Goal: Check status

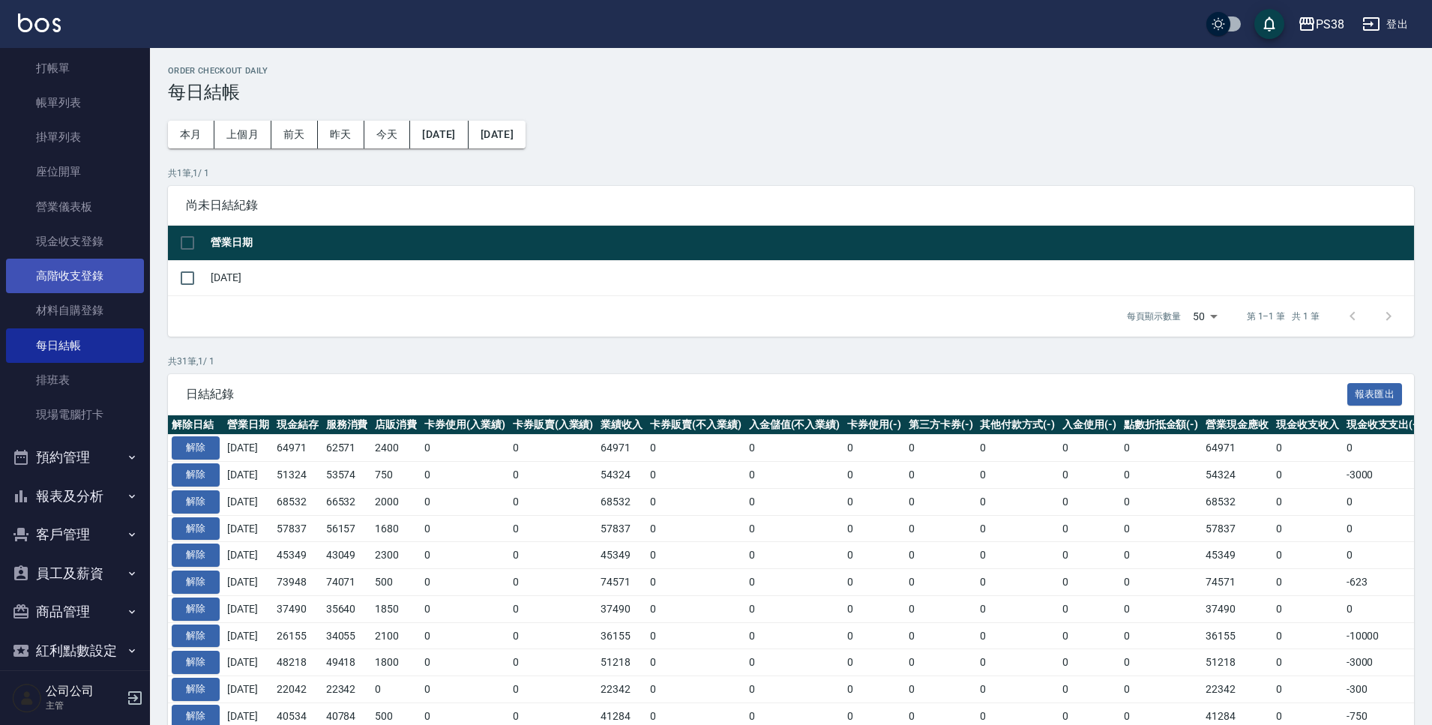
scroll to position [104, 0]
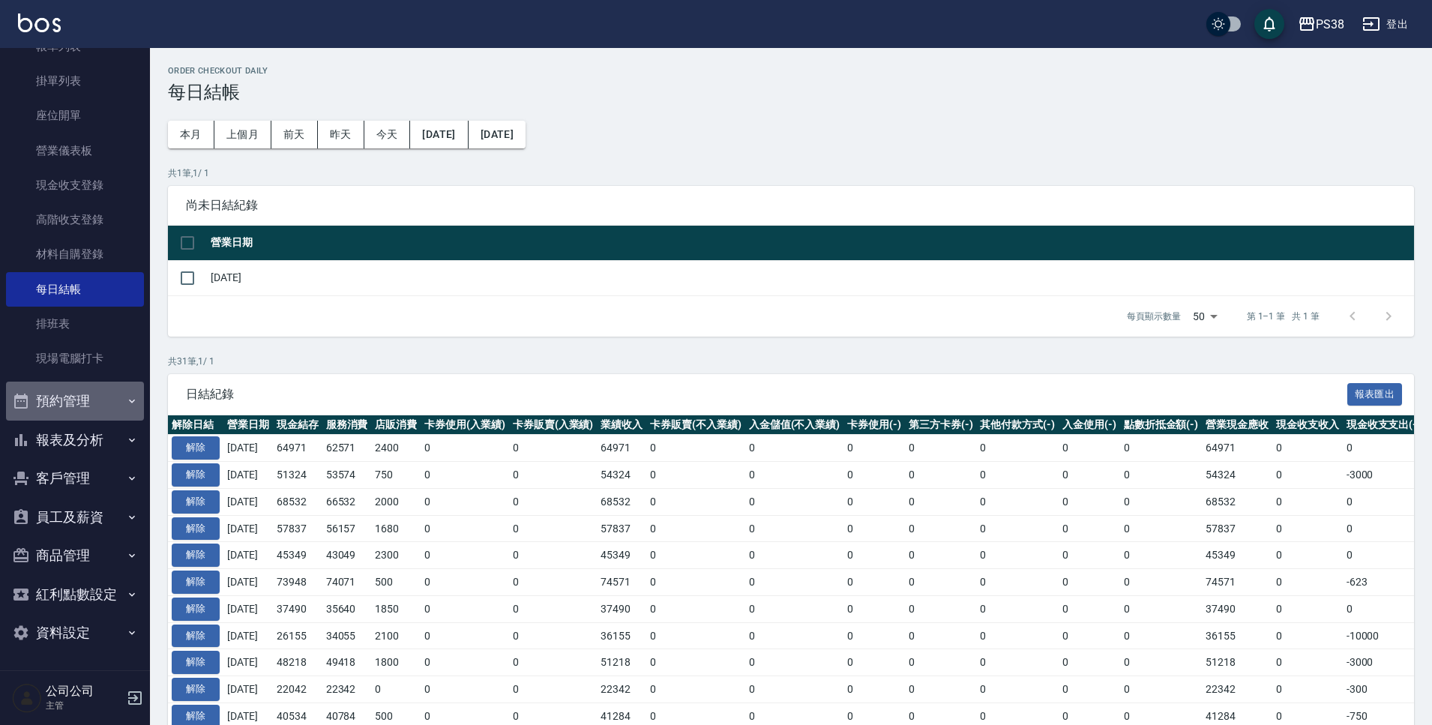
click at [80, 399] on button "預約管理" at bounding box center [75, 401] width 138 height 39
click at [81, 445] on button "報表及分析" at bounding box center [75, 440] width 138 height 39
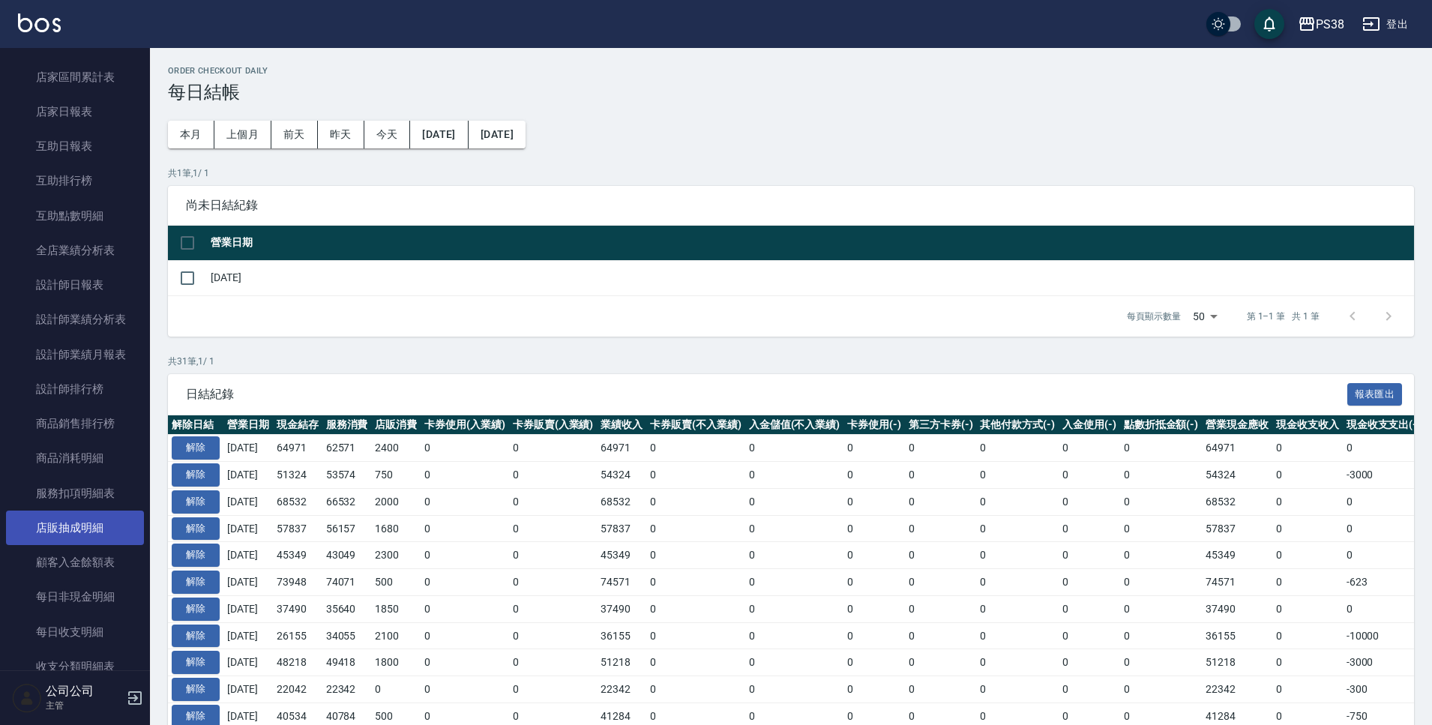
scroll to position [629, 0]
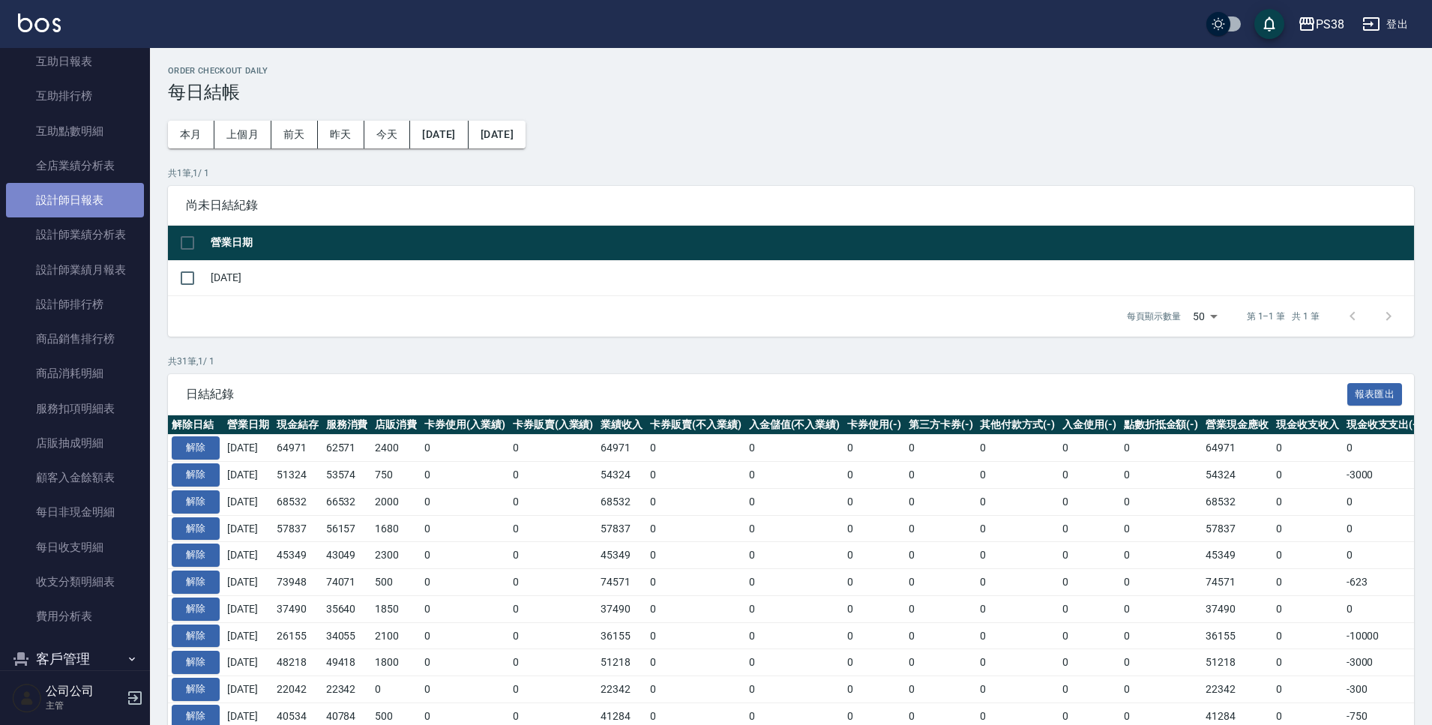
click at [74, 199] on link "設計師日報表" at bounding box center [75, 200] width 138 height 34
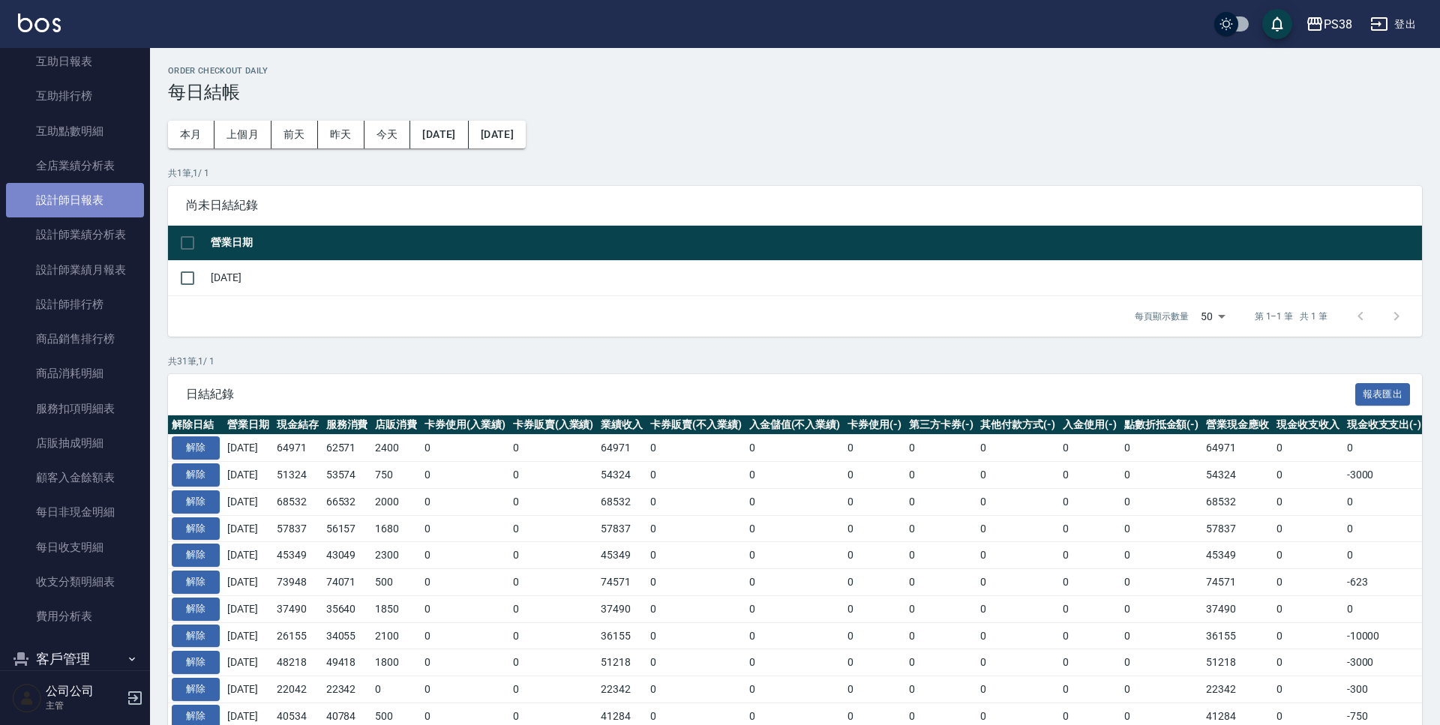
click at [74, 199] on link "設計師日報表" at bounding box center [75, 200] width 138 height 34
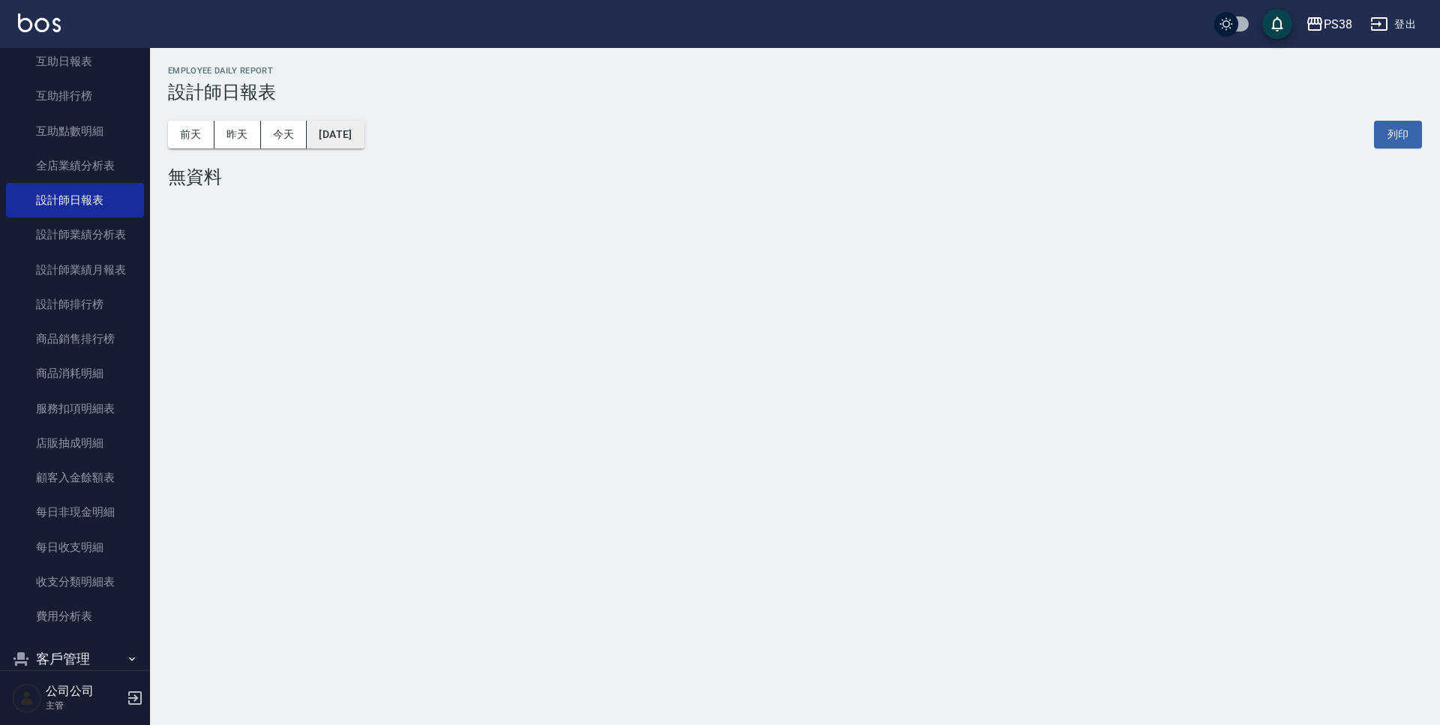
click at [319, 124] on button "[DATE]" at bounding box center [335, 135] width 57 height 28
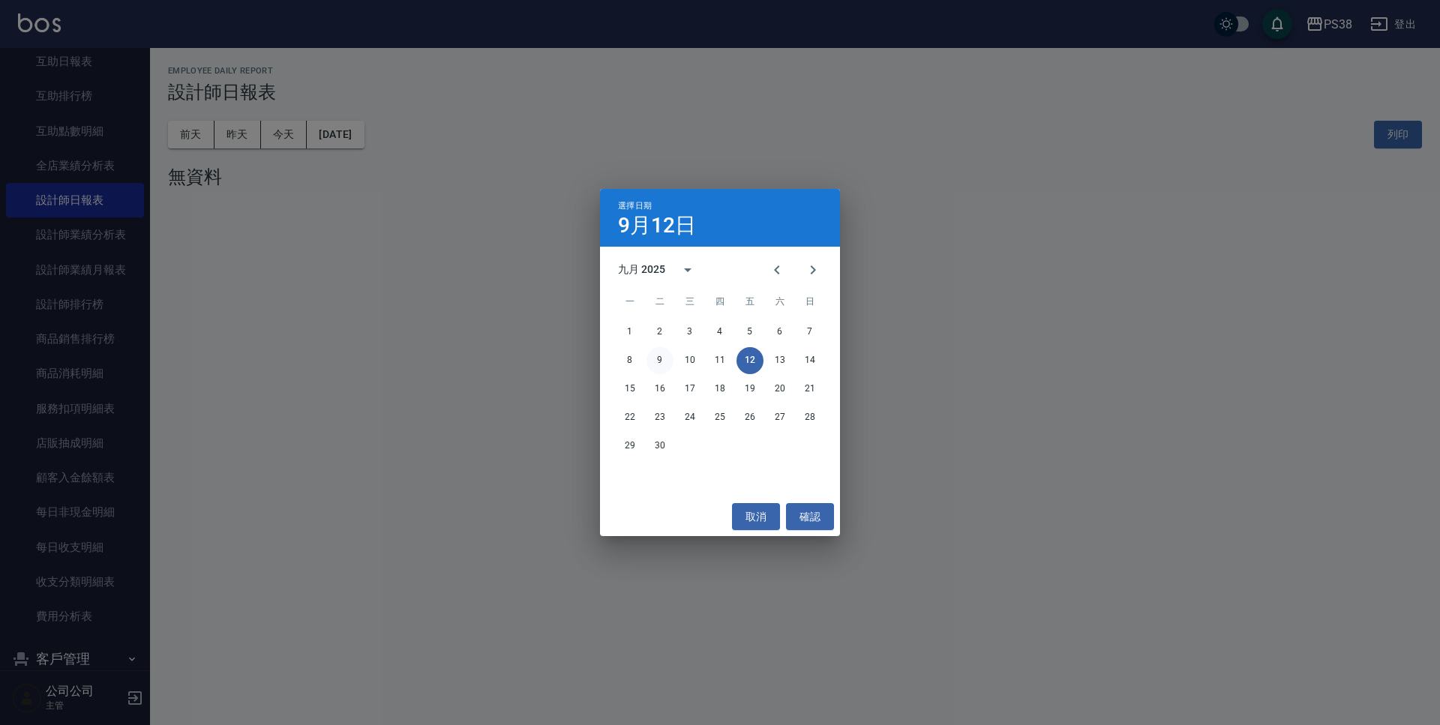
click at [664, 363] on button "9" at bounding box center [659, 360] width 27 height 27
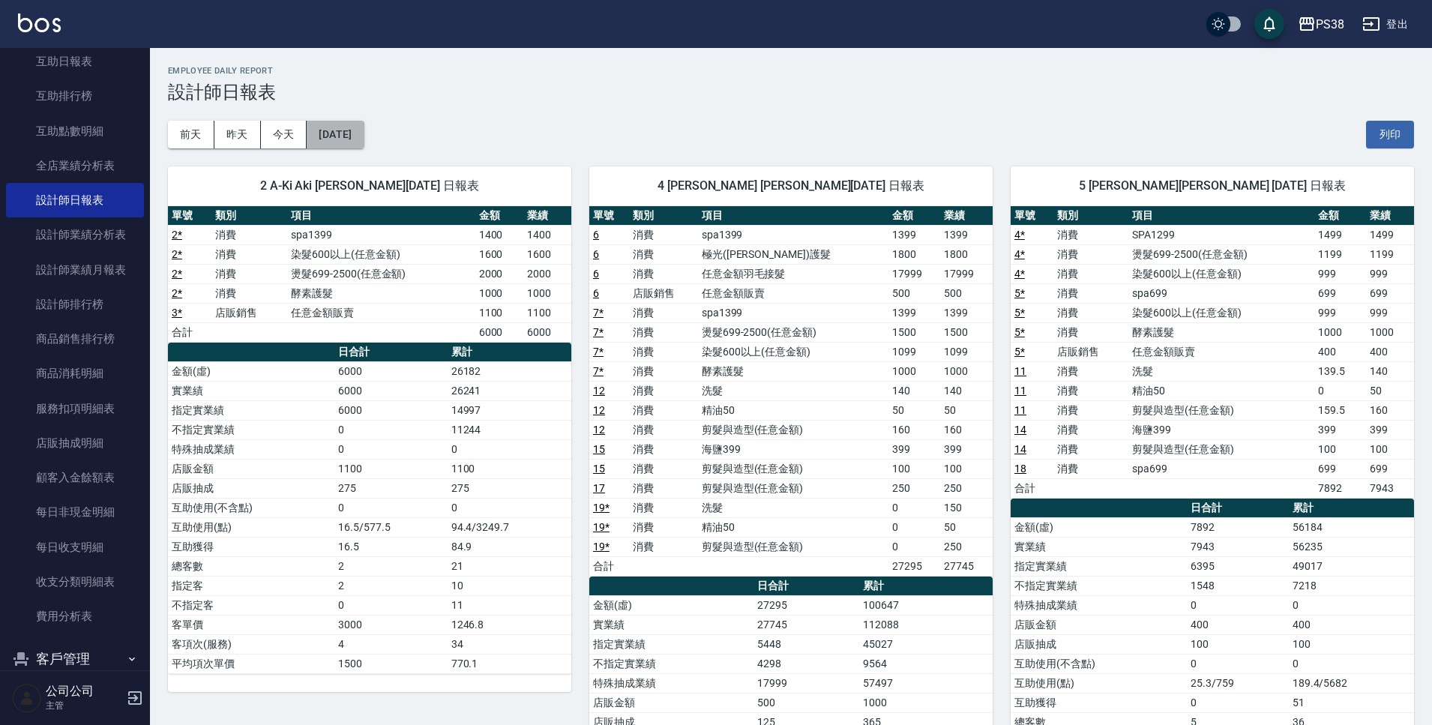
click at [343, 126] on button "[DATE]" at bounding box center [335, 135] width 57 height 28
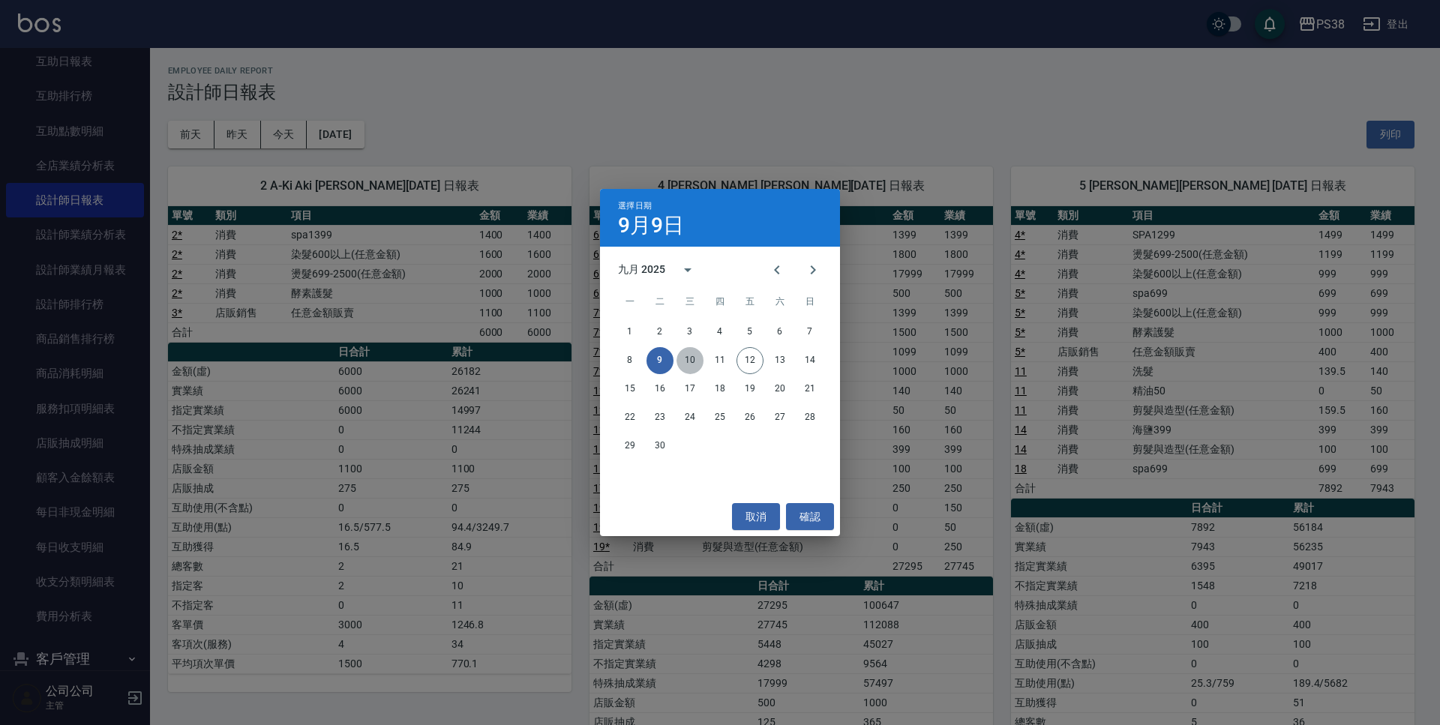
click at [694, 359] on button "10" at bounding box center [689, 360] width 27 height 27
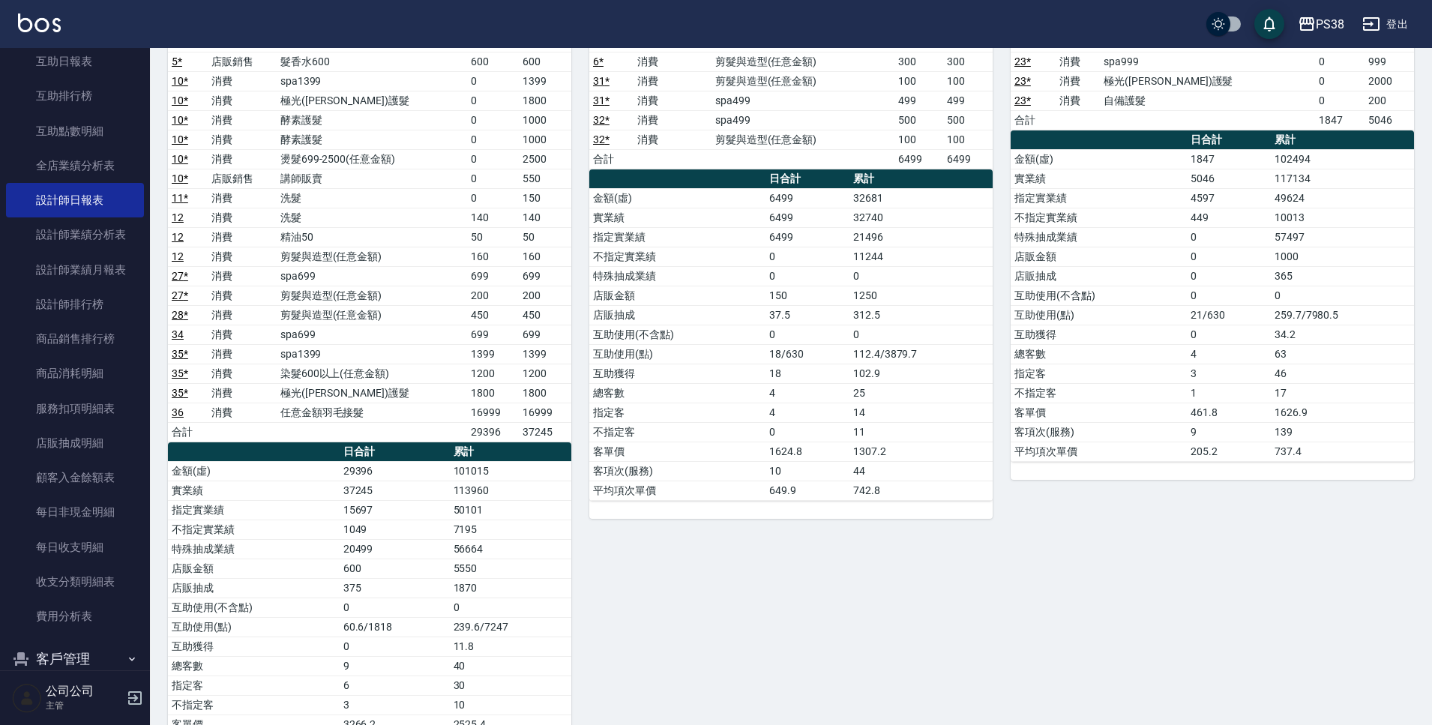
scroll to position [300, 0]
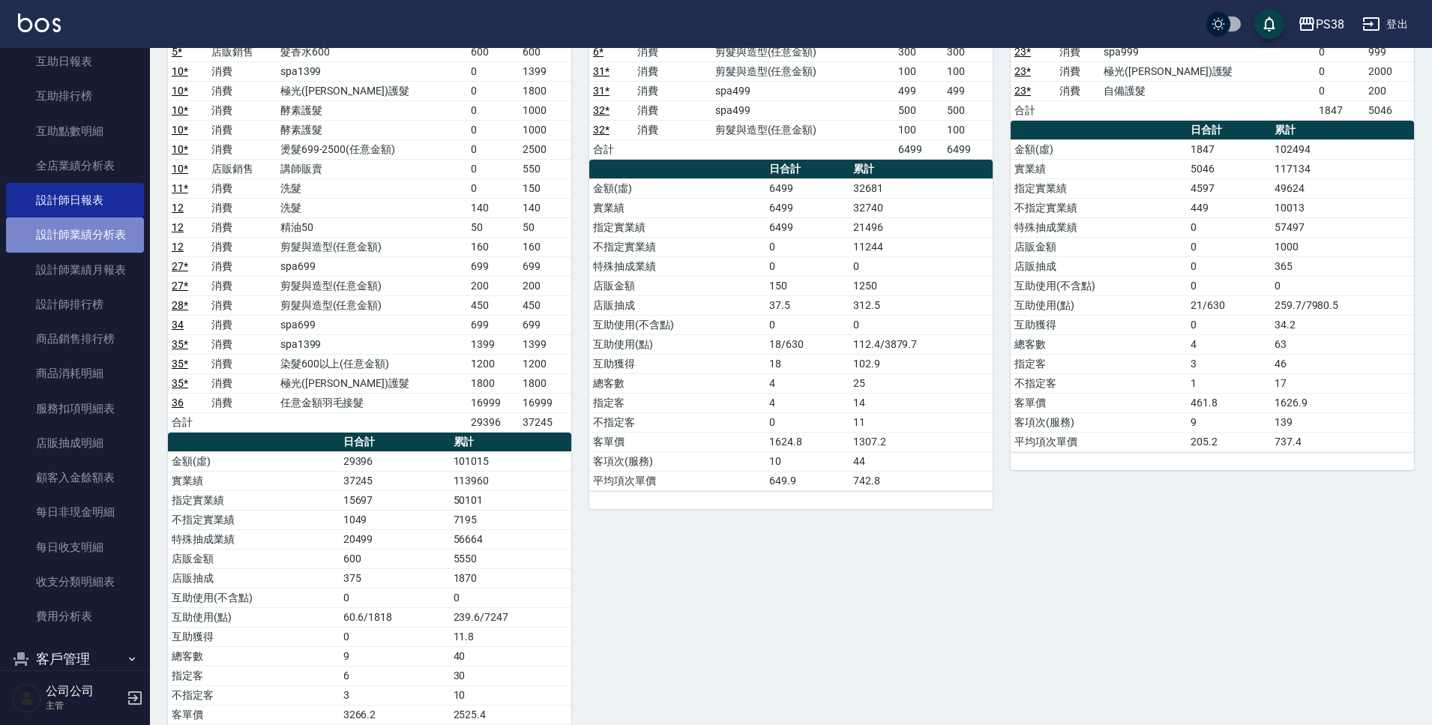
click at [92, 237] on link "設計師業績分析表" at bounding box center [75, 234] width 138 height 34
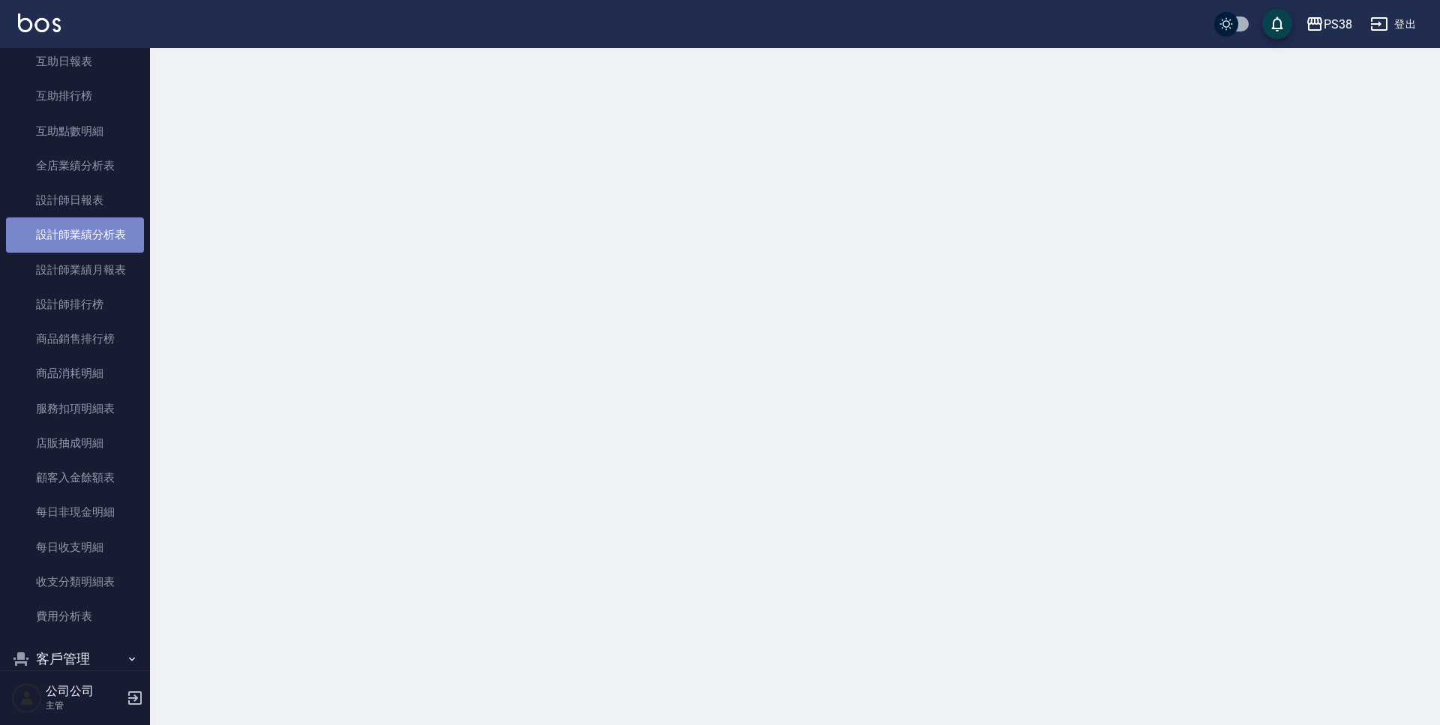
click at [92, 237] on link "設計師業績分析表" at bounding box center [75, 234] width 138 height 34
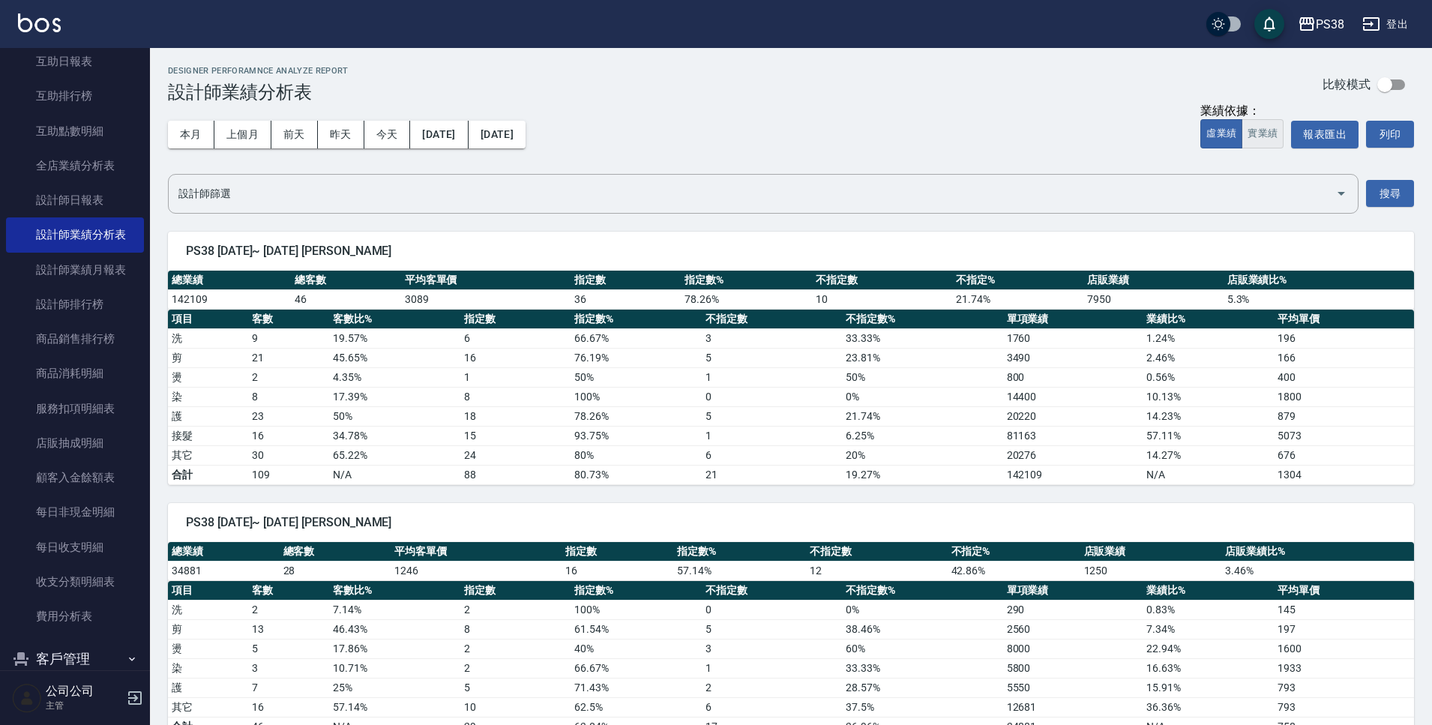
click at [1276, 133] on button "實業績" at bounding box center [1263, 133] width 42 height 29
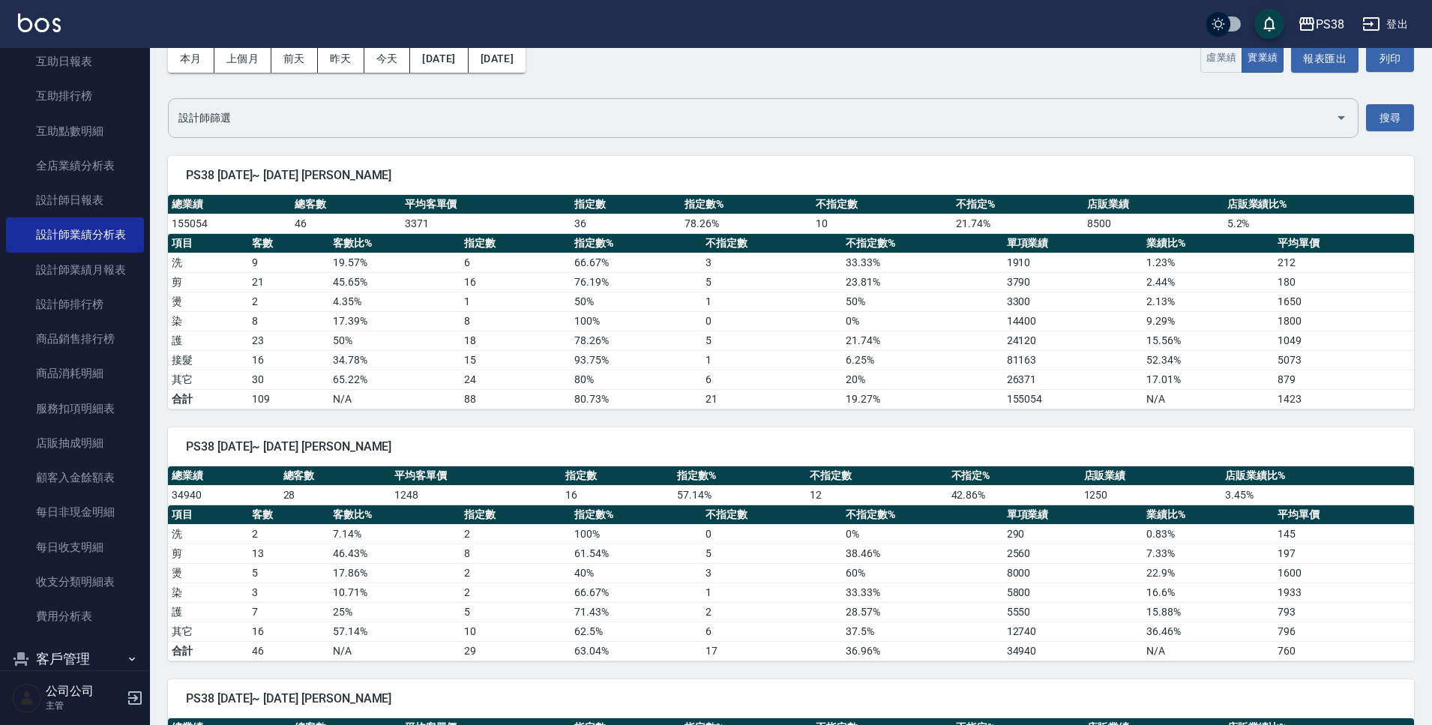
scroll to position [75, 0]
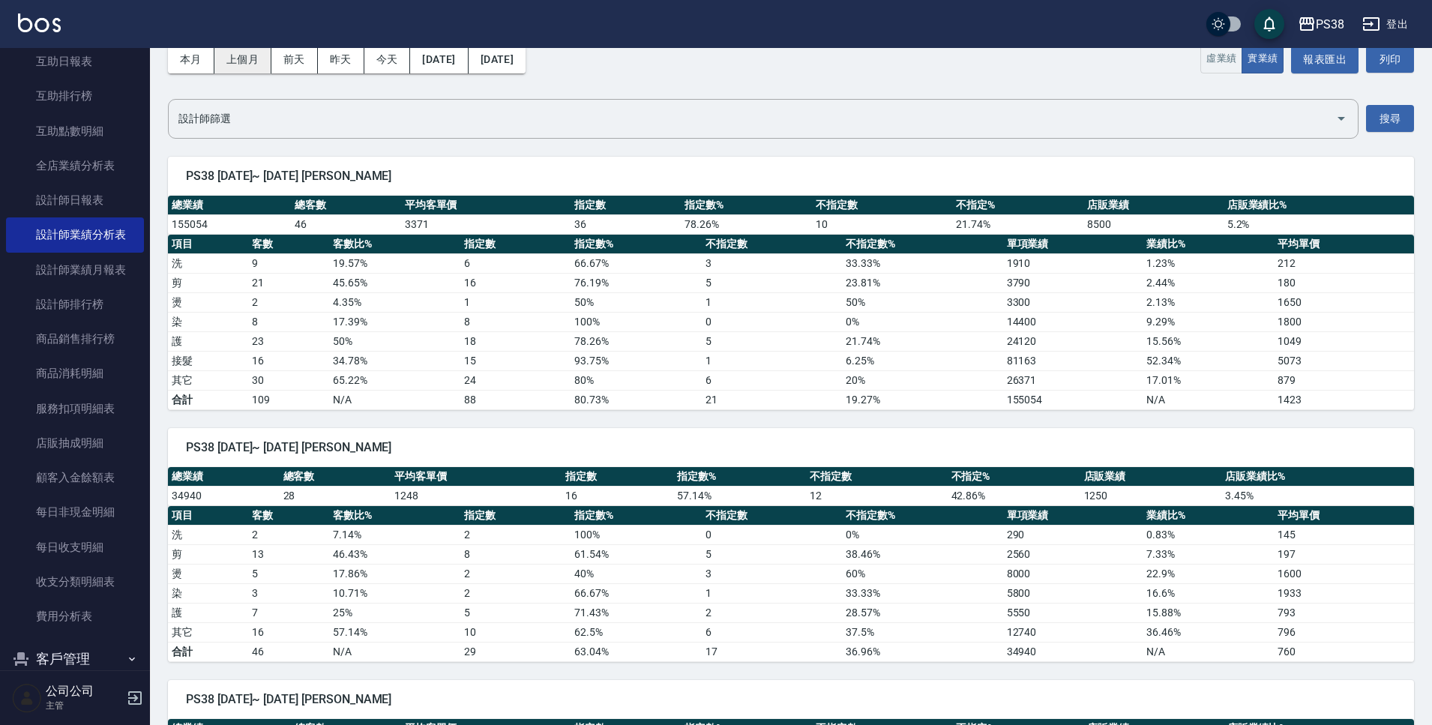
click at [248, 57] on button "上個月" at bounding box center [242, 60] width 57 height 28
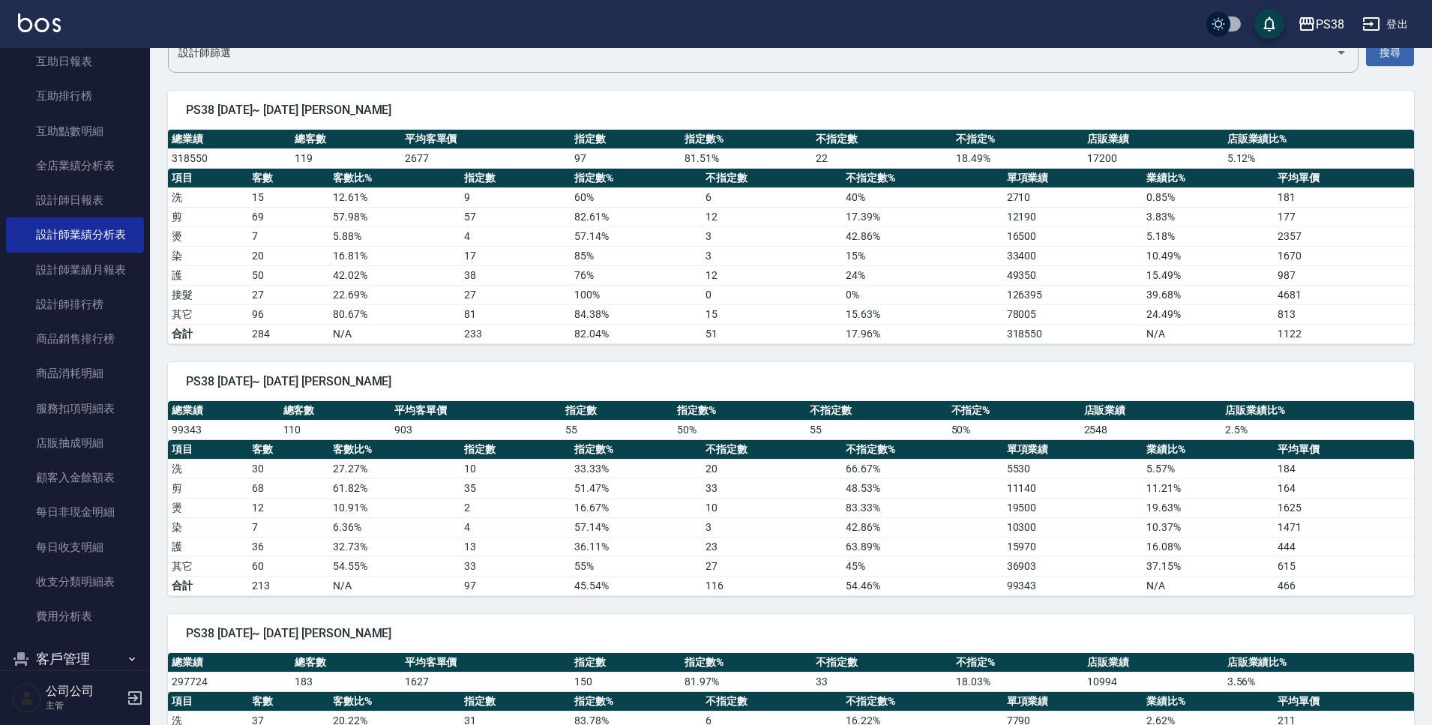
scroll to position [75, 0]
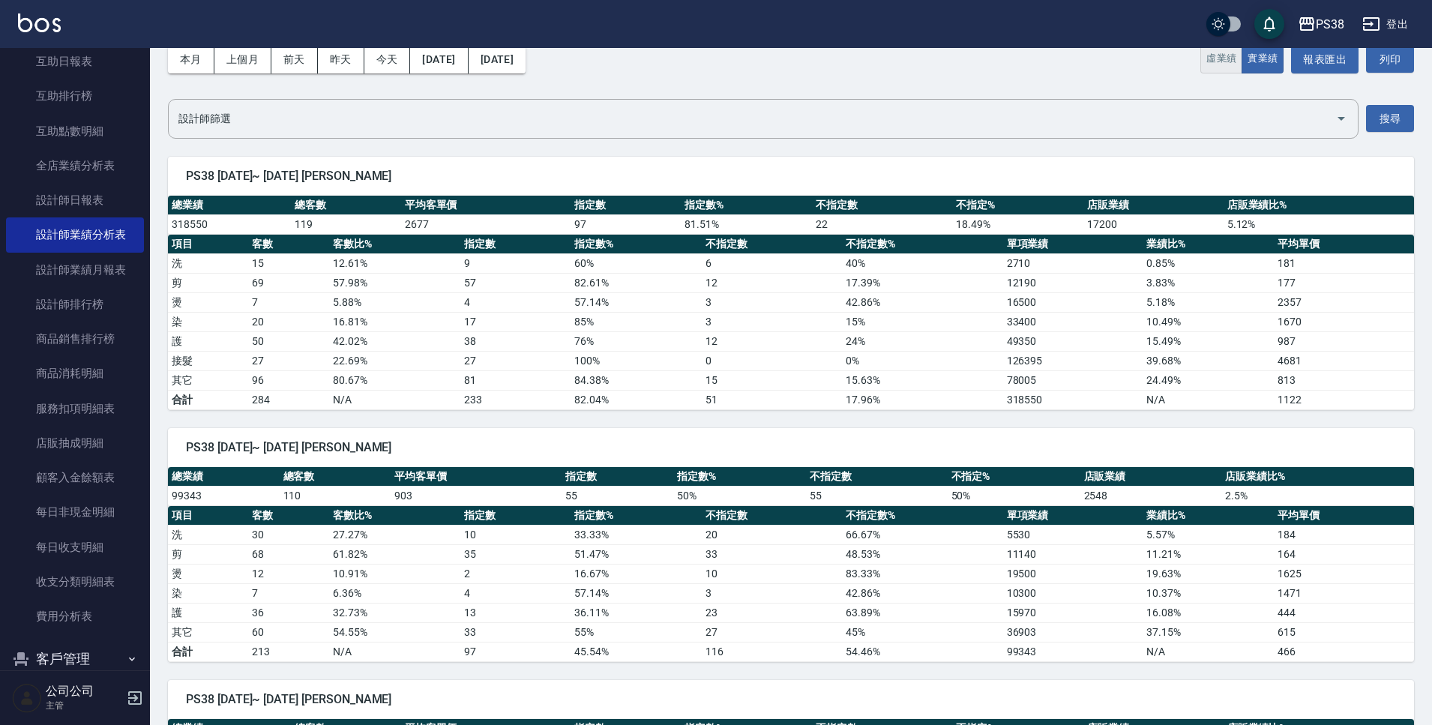
click at [1223, 60] on button "虛業績" at bounding box center [1222, 58] width 42 height 29
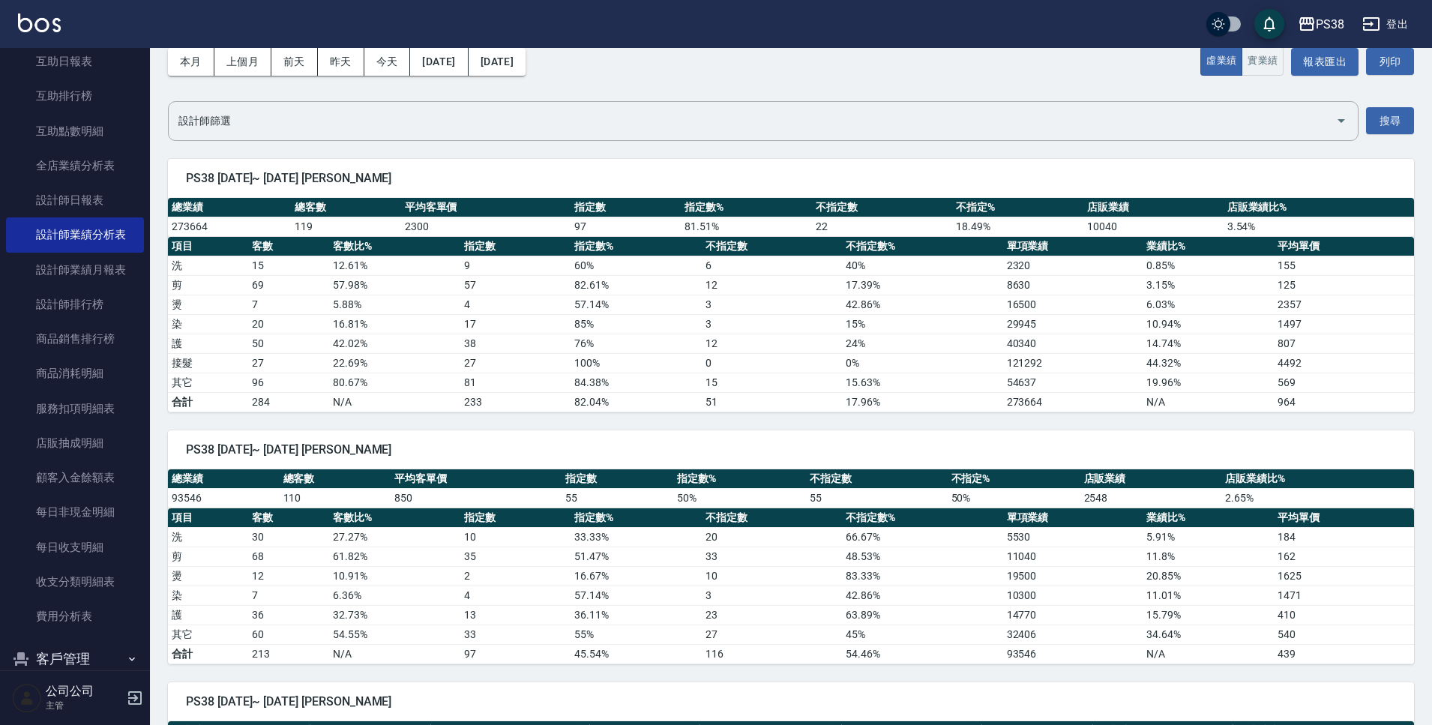
scroll to position [0, 0]
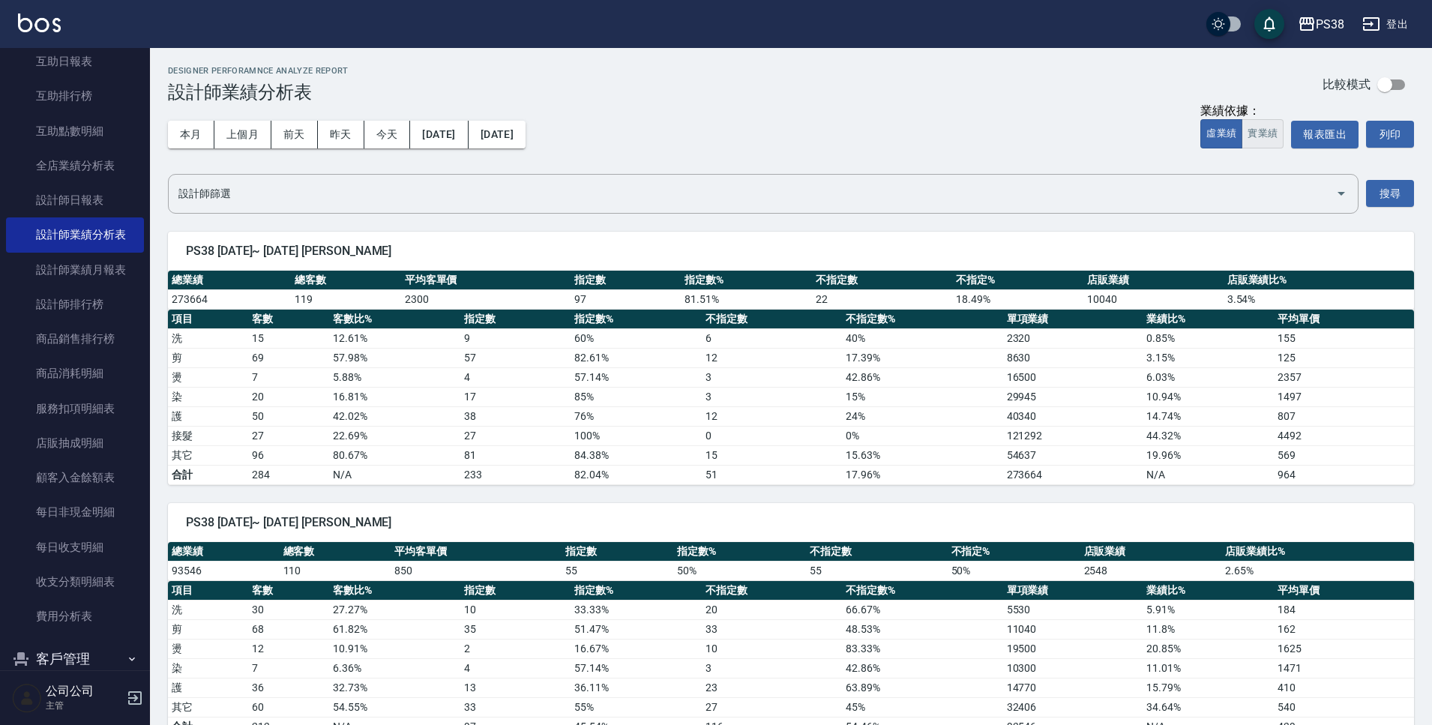
click at [1251, 133] on button "實業績" at bounding box center [1263, 133] width 42 height 29
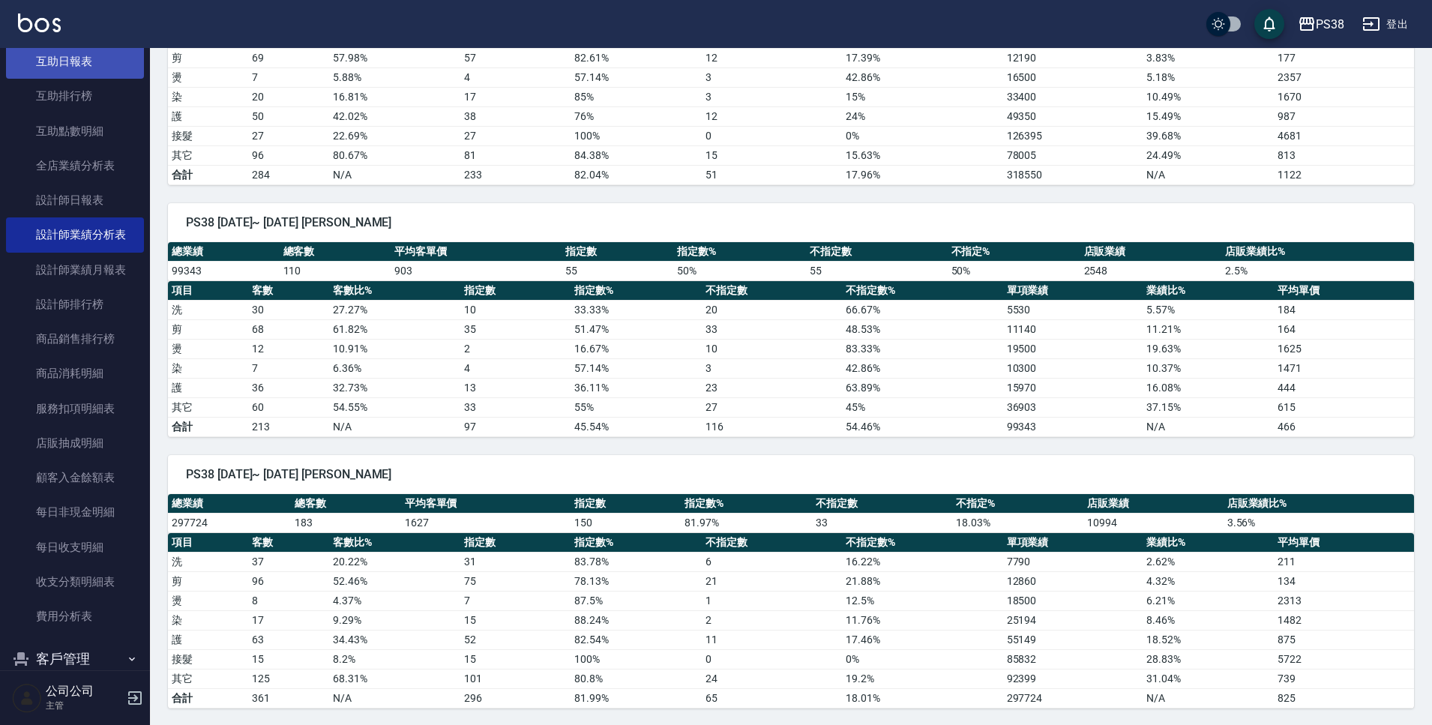
scroll to position [150, 0]
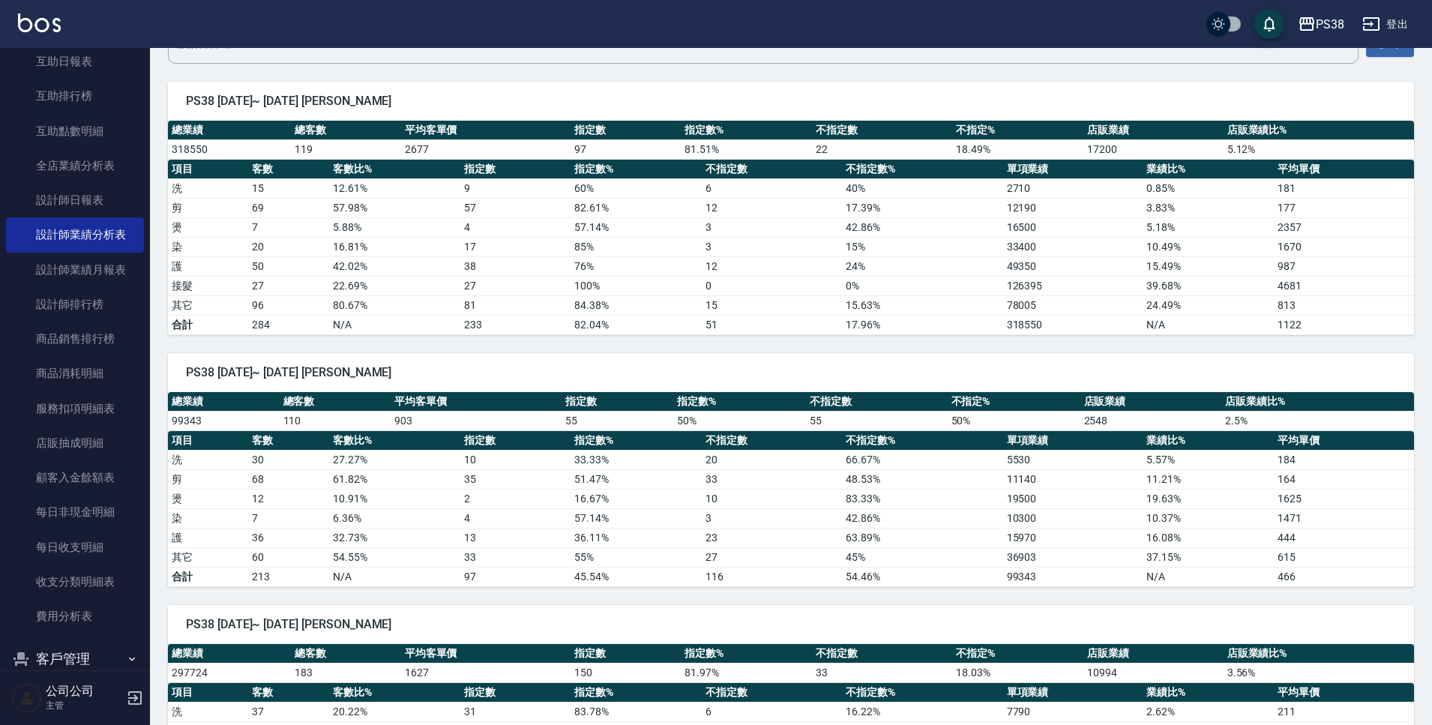
click at [40, 23] on img at bounding box center [39, 22] width 43 height 19
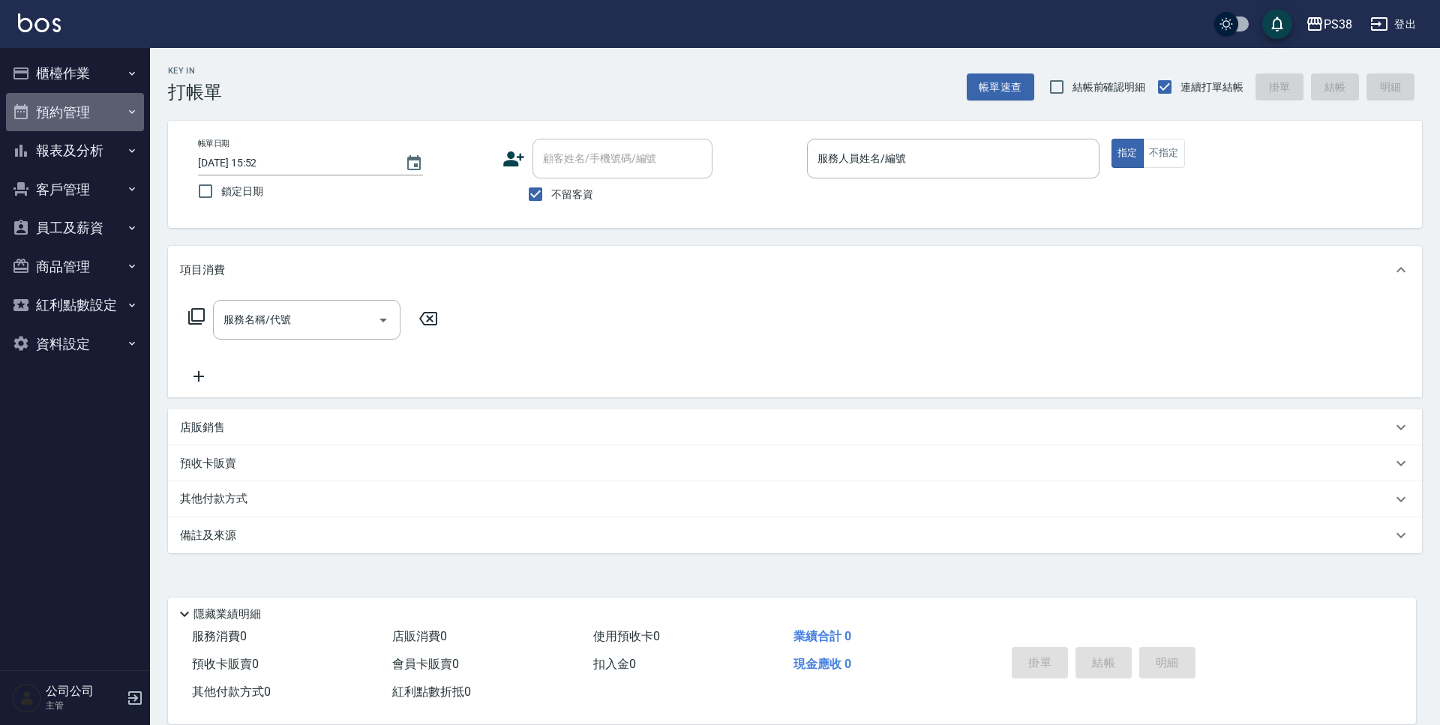
click at [75, 104] on button "預約管理" at bounding box center [75, 112] width 138 height 39
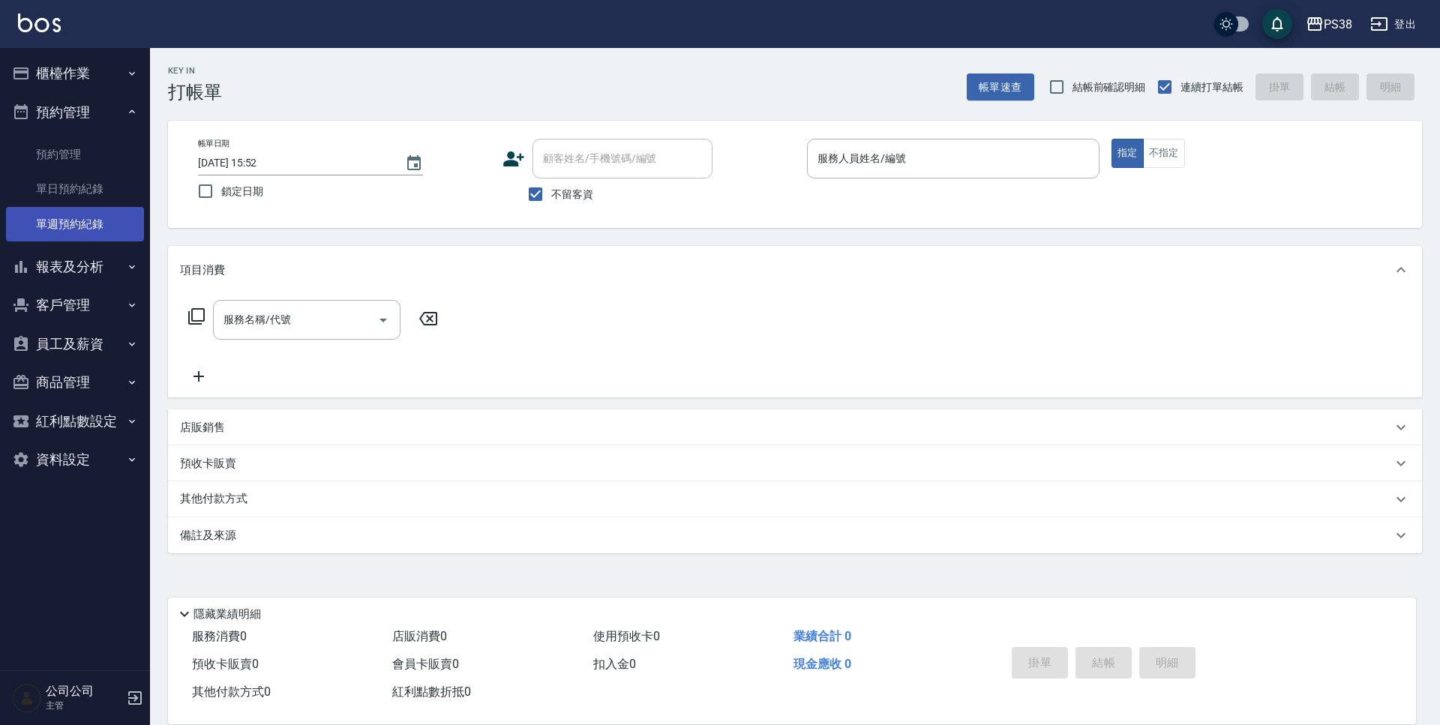
click at [108, 211] on link "單週預約紀錄" at bounding box center [75, 224] width 138 height 34
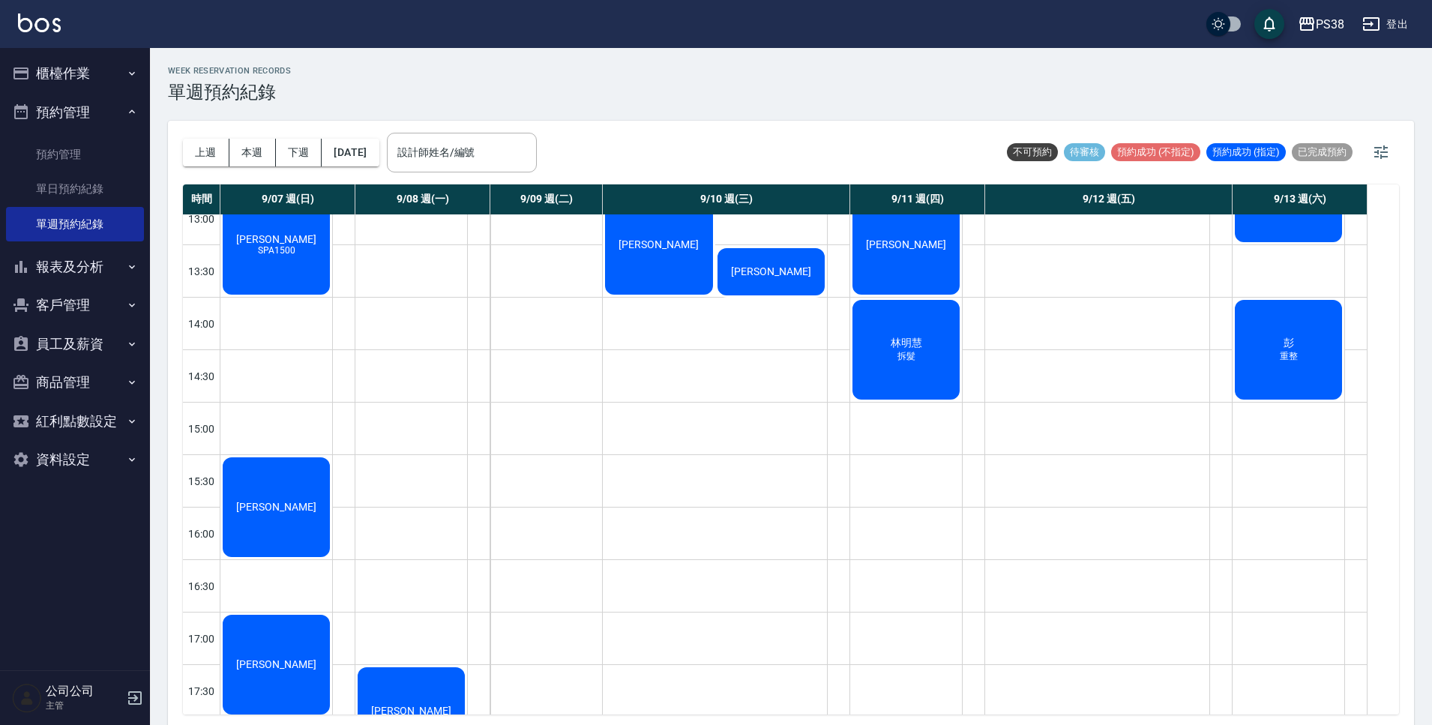
scroll to position [225, 0]
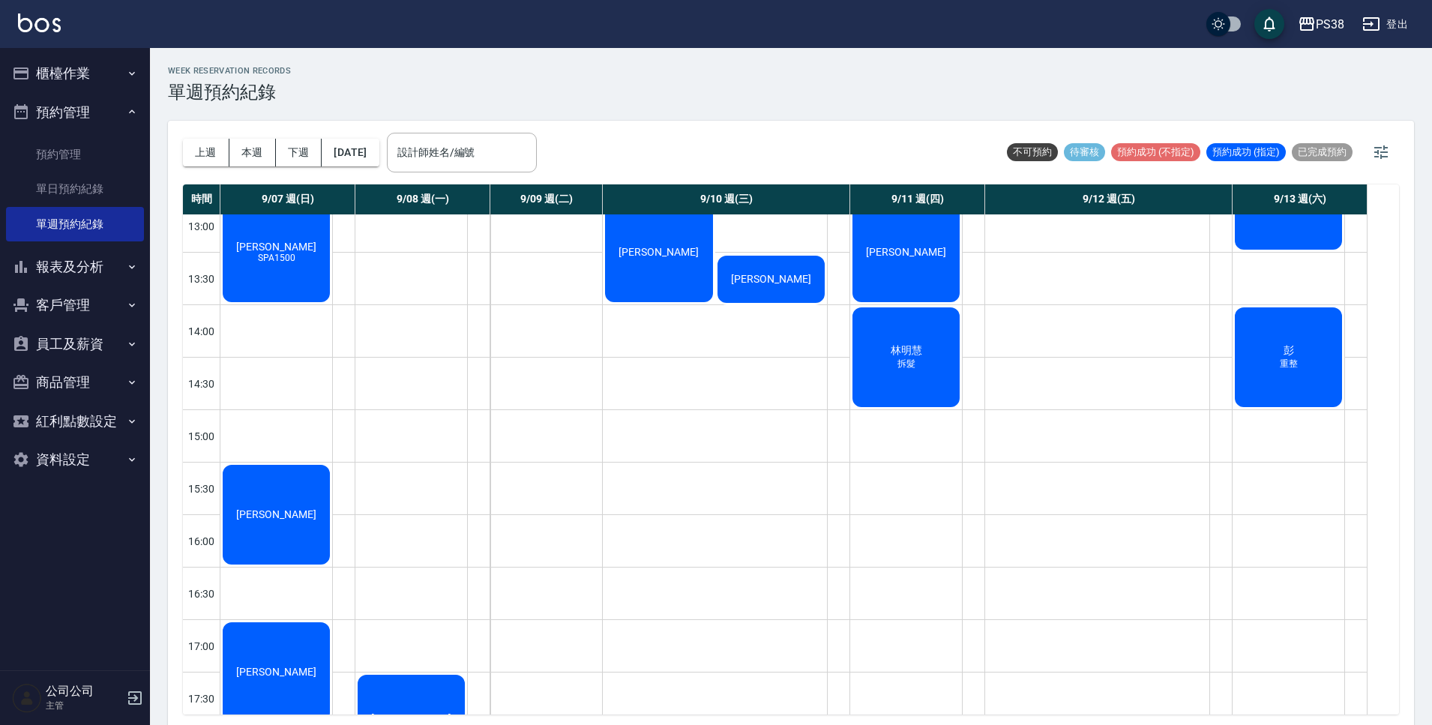
click at [1304, 349] on div "[PERSON_NAME]" at bounding box center [1289, 357] width 112 height 104
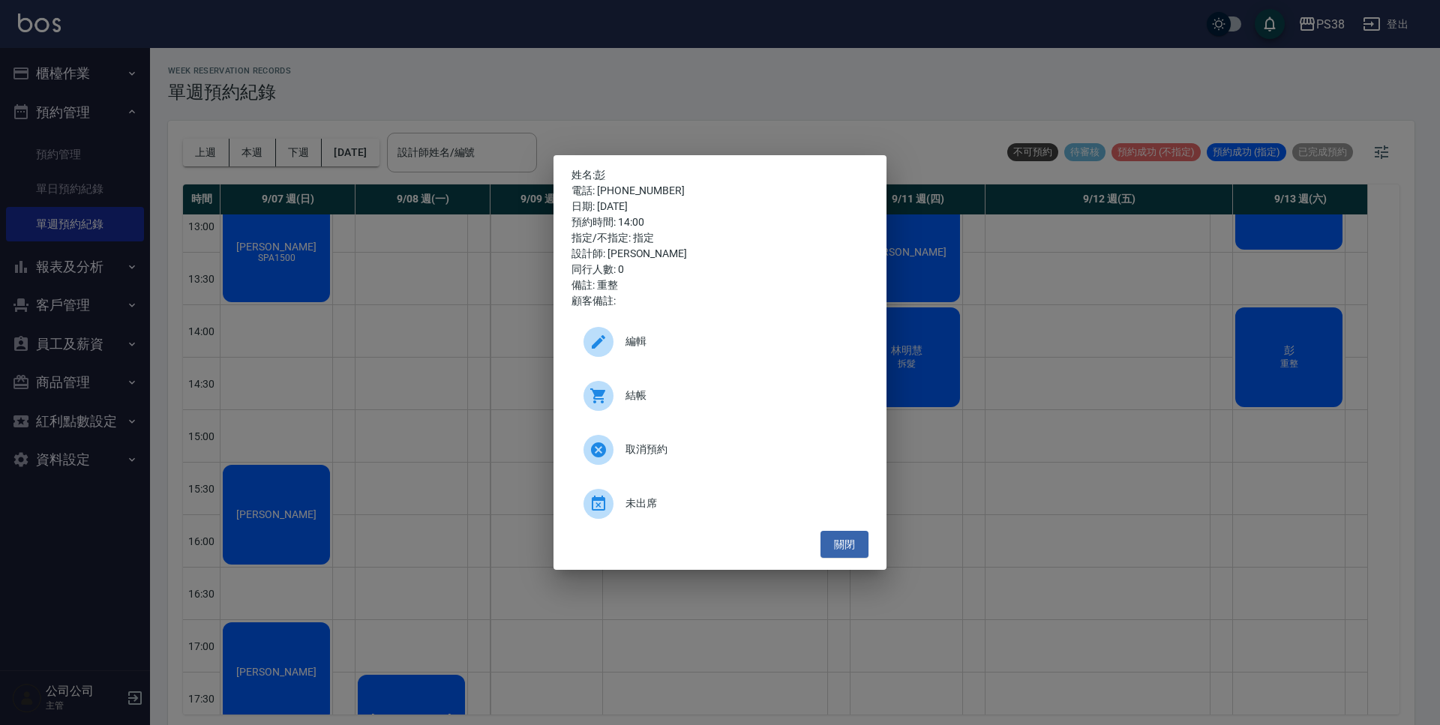
click at [1296, 352] on div "姓名: 彭 電話: [PHONE_NUMBER] 日期: [DATE] 預約時間: 14:00 指定/不指定: 指定 設計師: [PERSON_NAME] 同…" at bounding box center [720, 362] width 1440 height 725
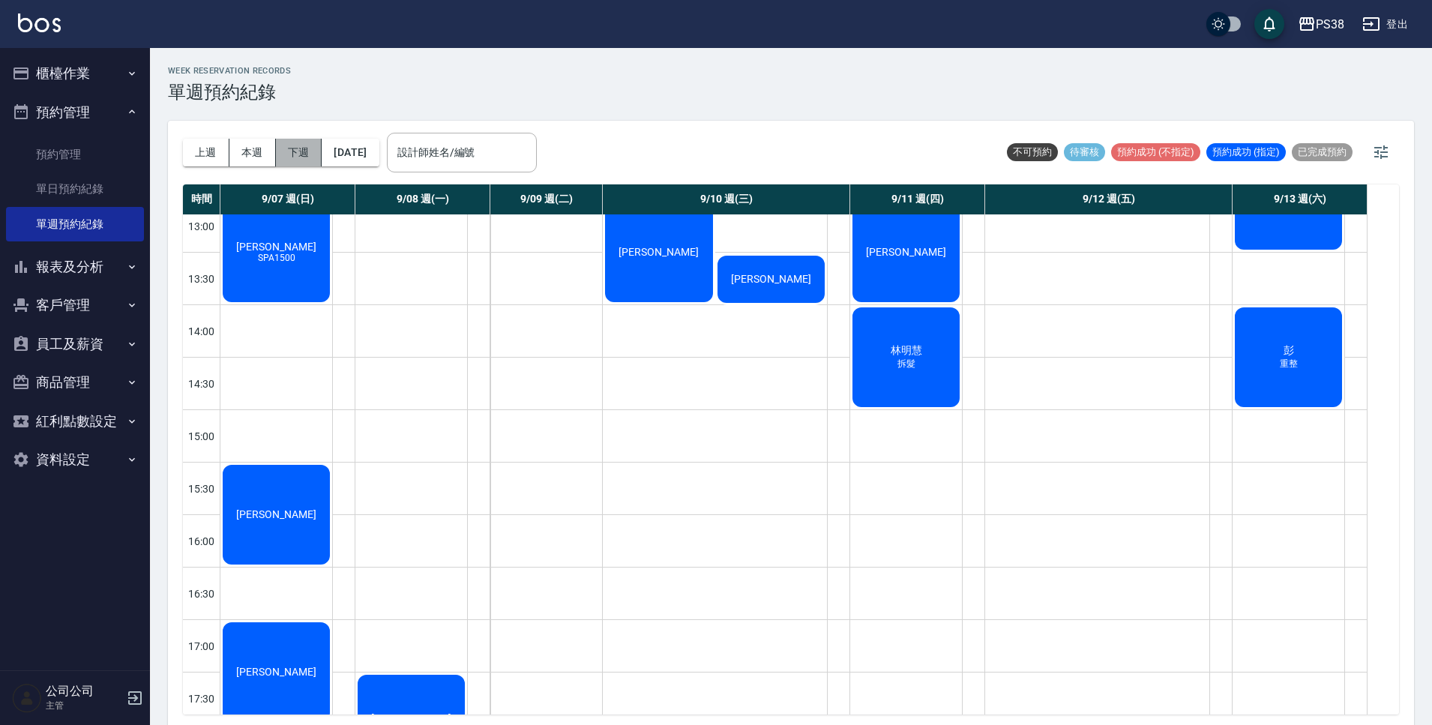
click at [297, 157] on button "下週" at bounding box center [299, 153] width 46 height 28
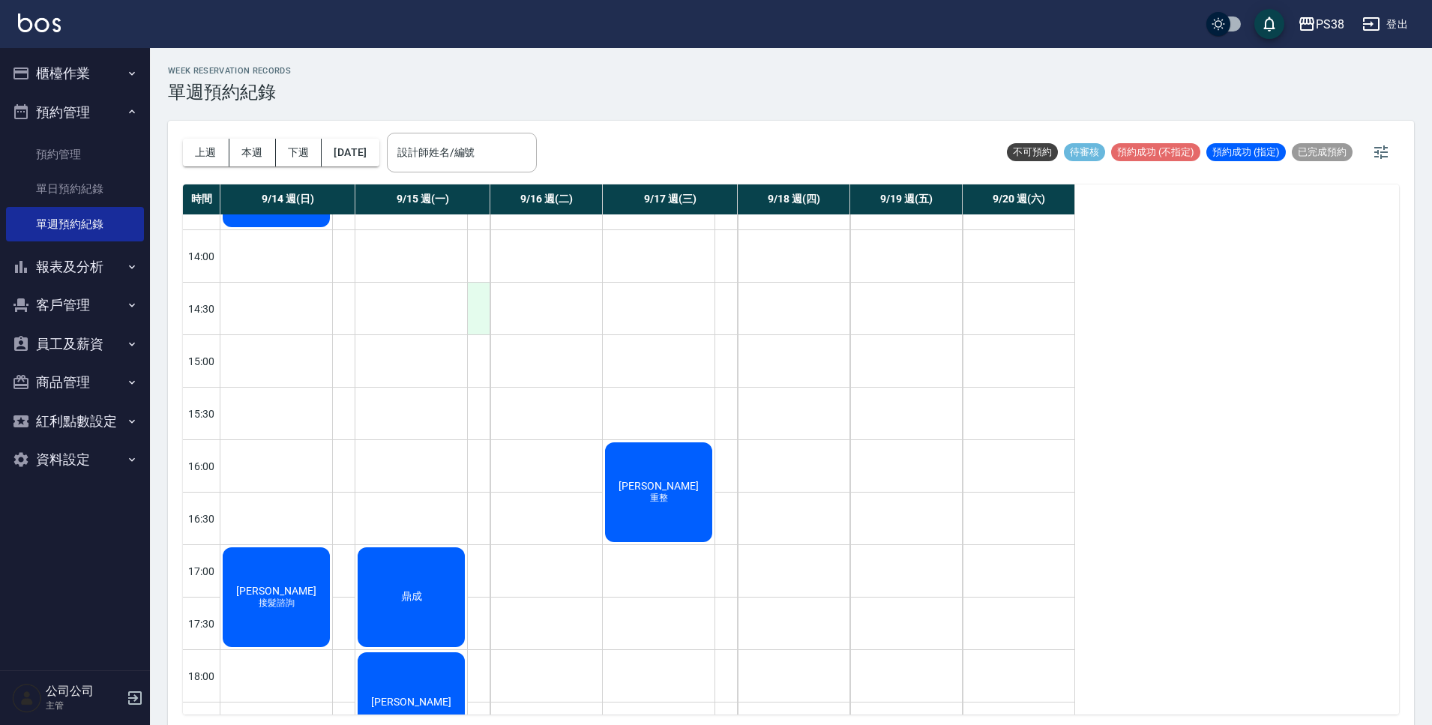
scroll to position [562, 0]
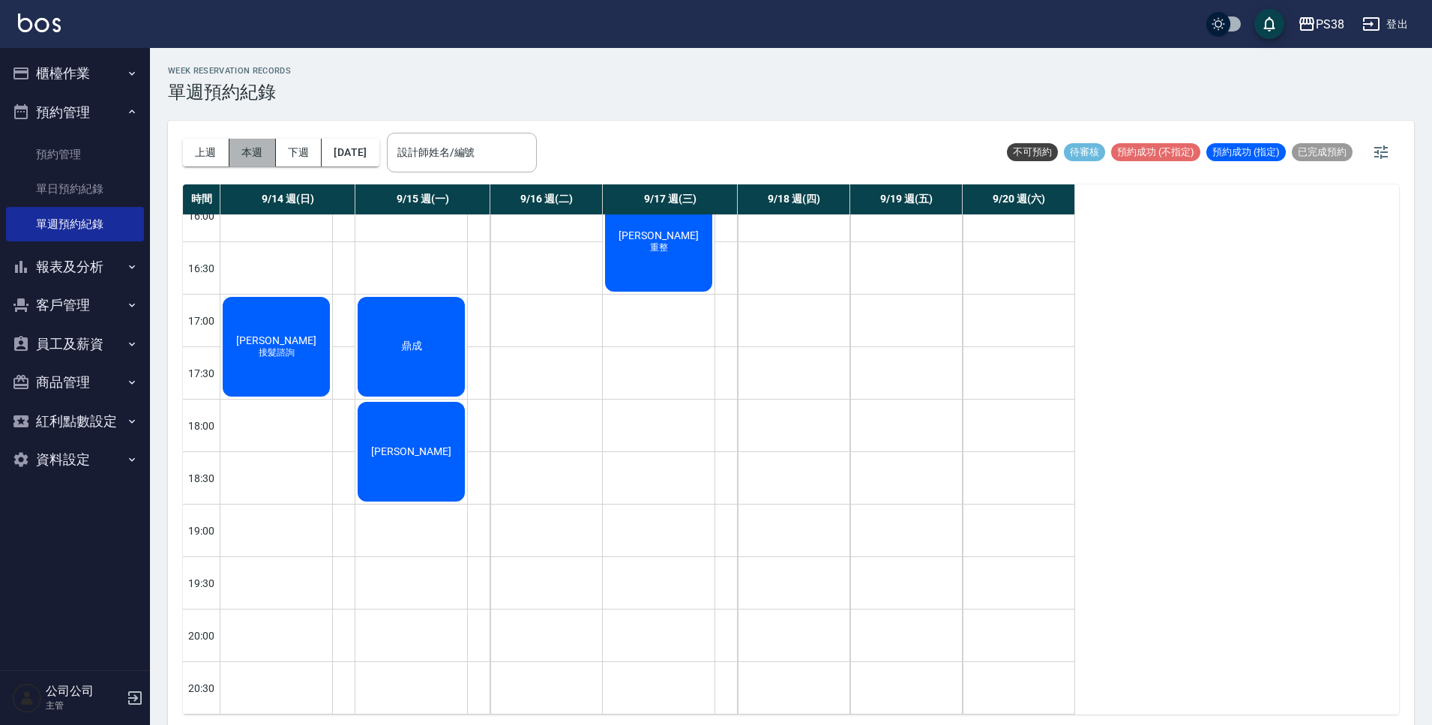
click at [235, 145] on button "本週" at bounding box center [252, 153] width 46 height 28
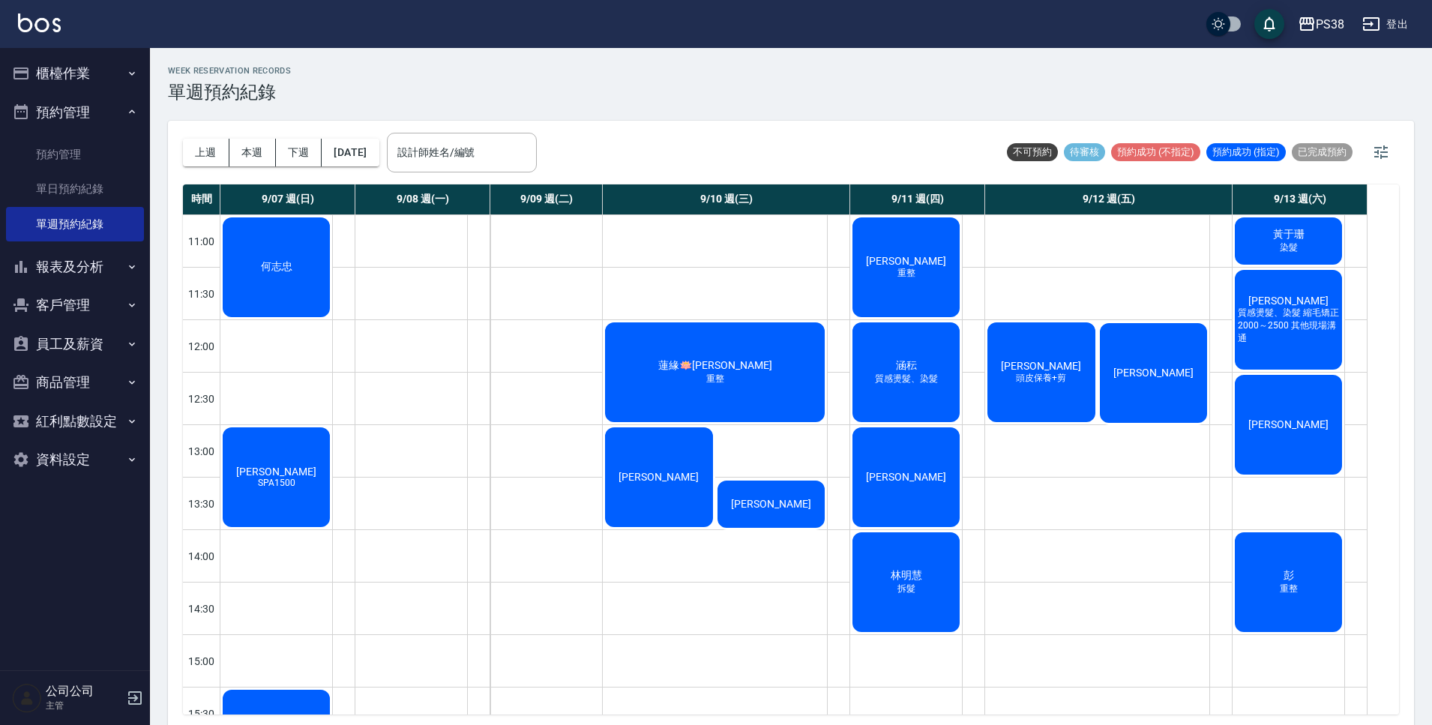
click at [1303, 228] on span "黃于珊" at bounding box center [1288, 234] width 37 height 13
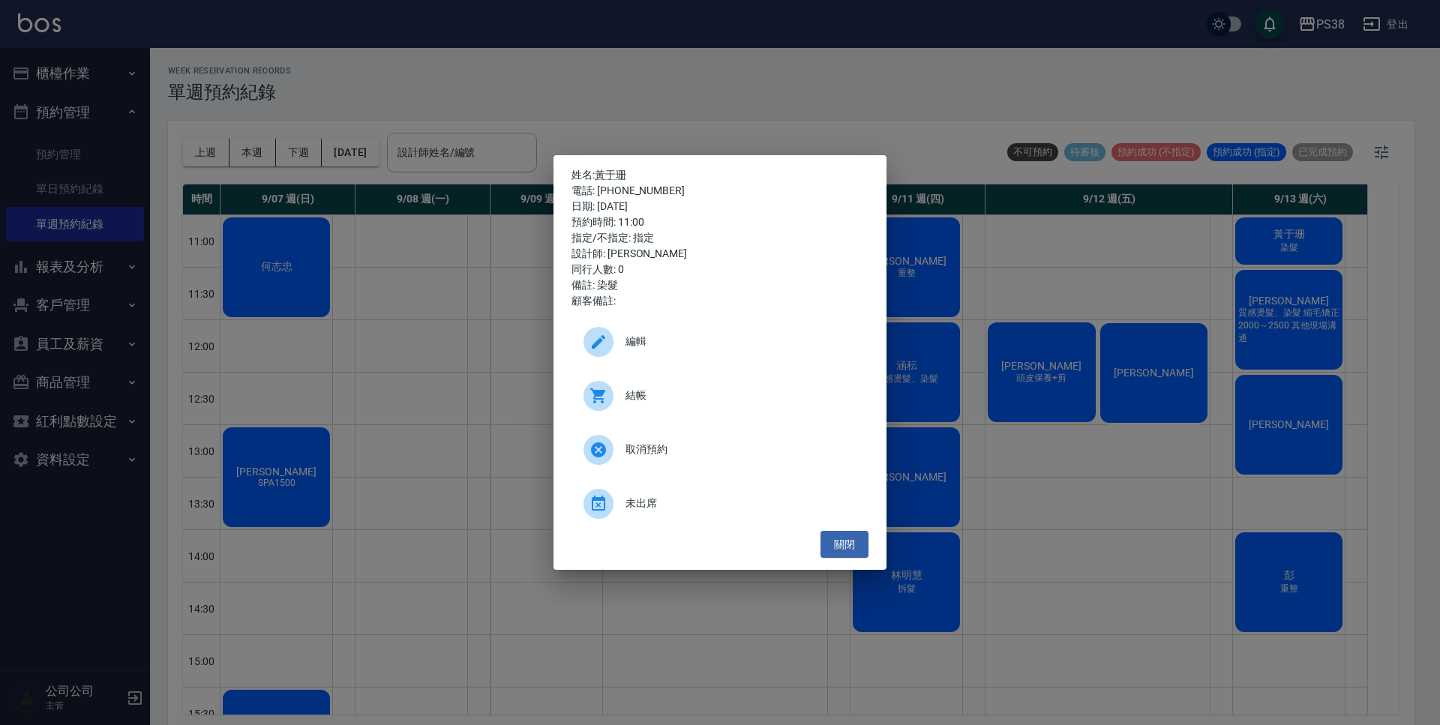
click at [1288, 250] on div "姓名: [PERSON_NAME] 電話: [PHONE_NUMBER] 日期: [DATE] 預約時間: 11:00 指定/不指定: 指定 設計師: [PE…" at bounding box center [720, 362] width 1440 height 725
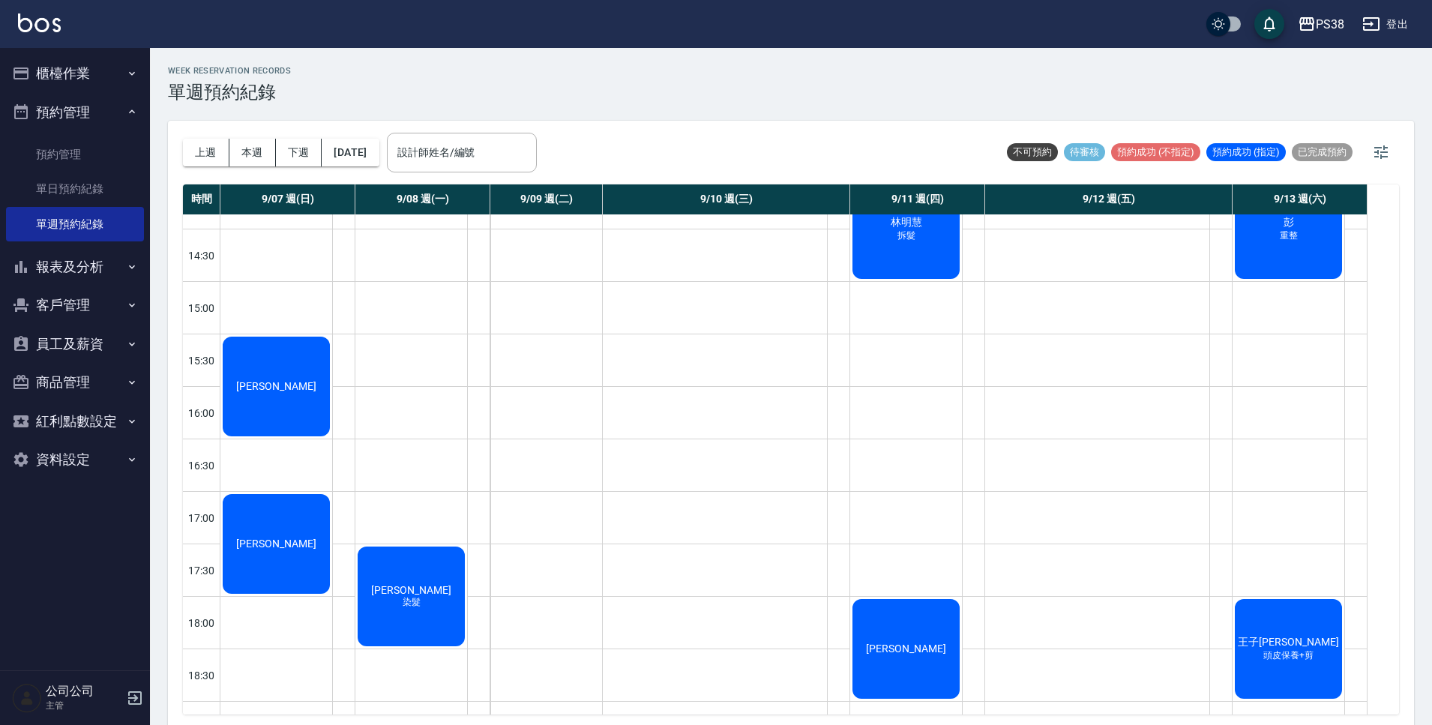
scroll to position [525, 0]
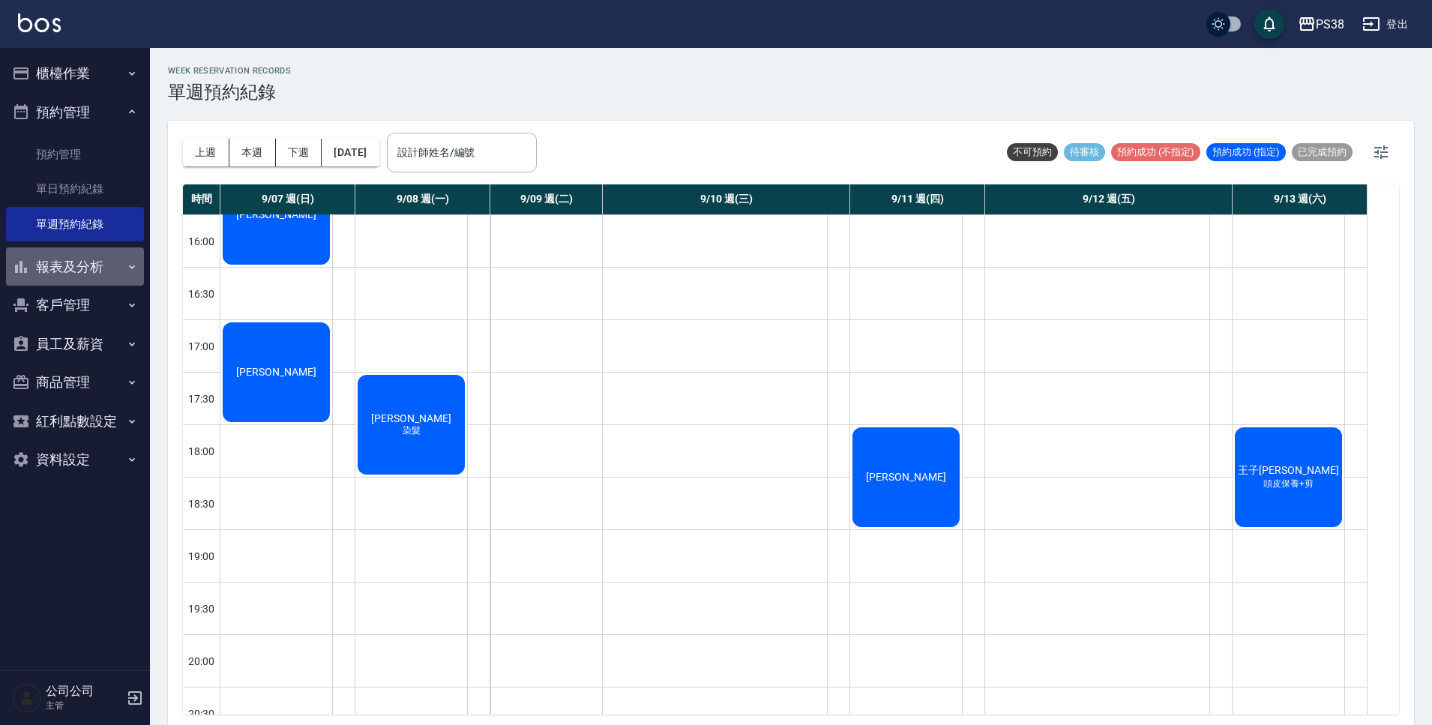
click at [74, 274] on button "報表及分析" at bounding box center [75, 266] width 138 height 39
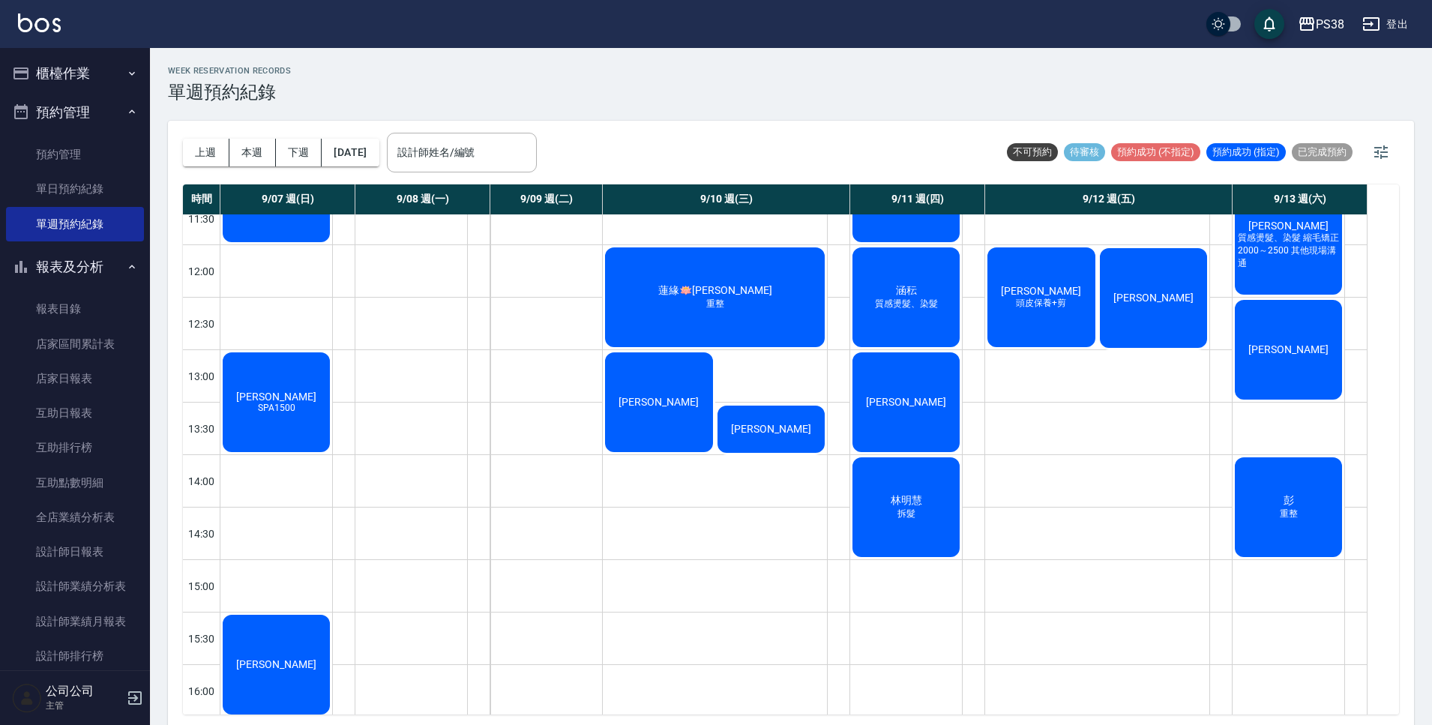
scroll to position [0, 0]
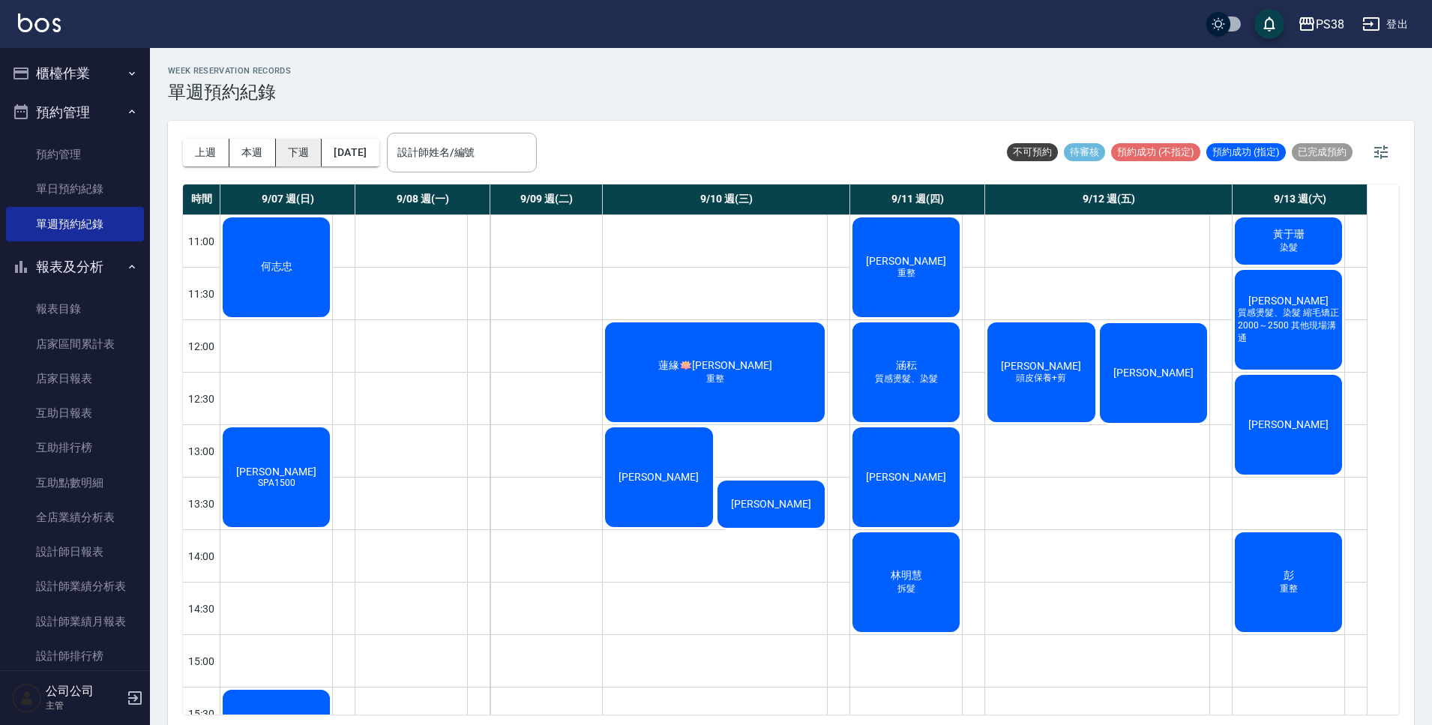
click at [299, 155] on button "下週" at bounding box center [299, 153] width 46 height 28
